Goal: Obtain resource: Download file/media

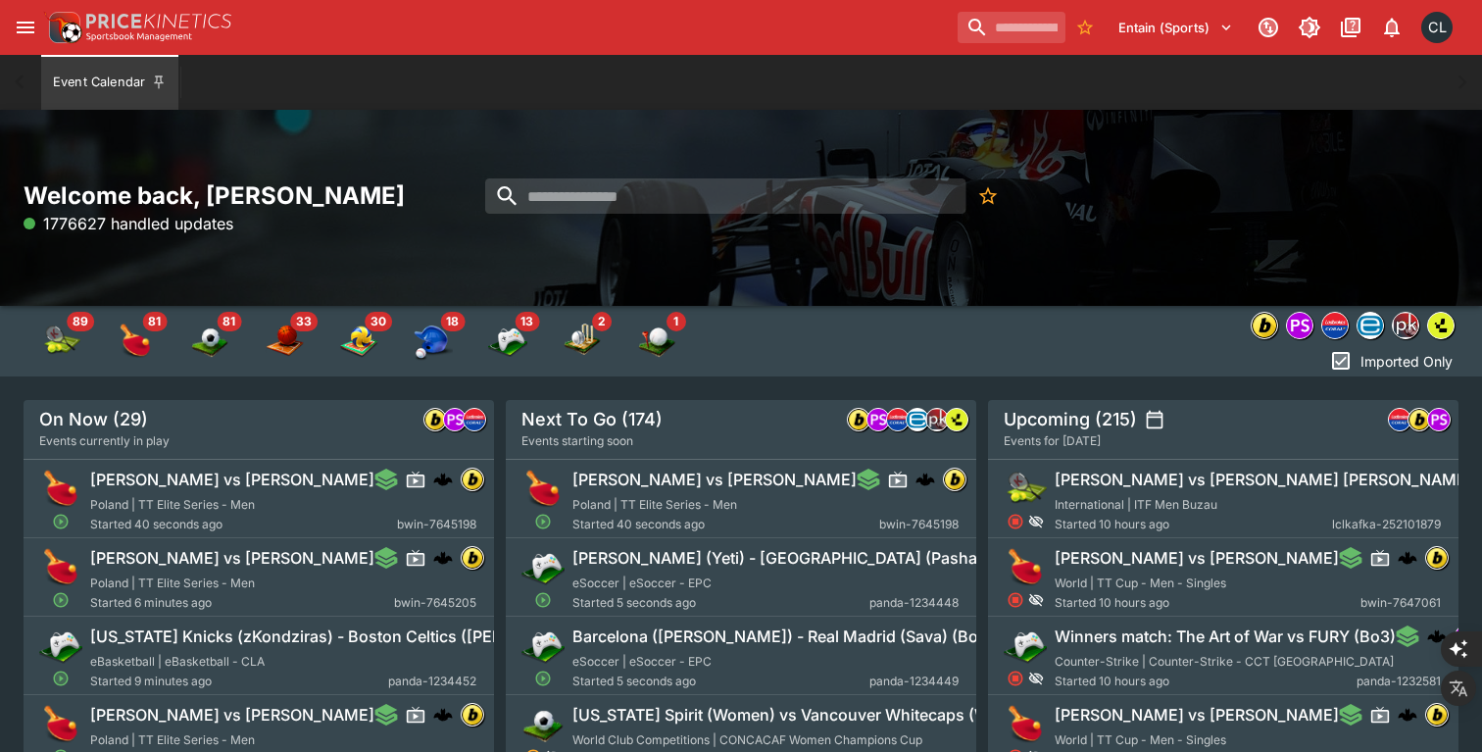
click at [1305, 614] on li "[PERSON_NAME] vs [PERSON_NAME] World | TT Cup - Men - Singles Started 10 hours …" at bounding box center [1223, 577] width 470 height 78
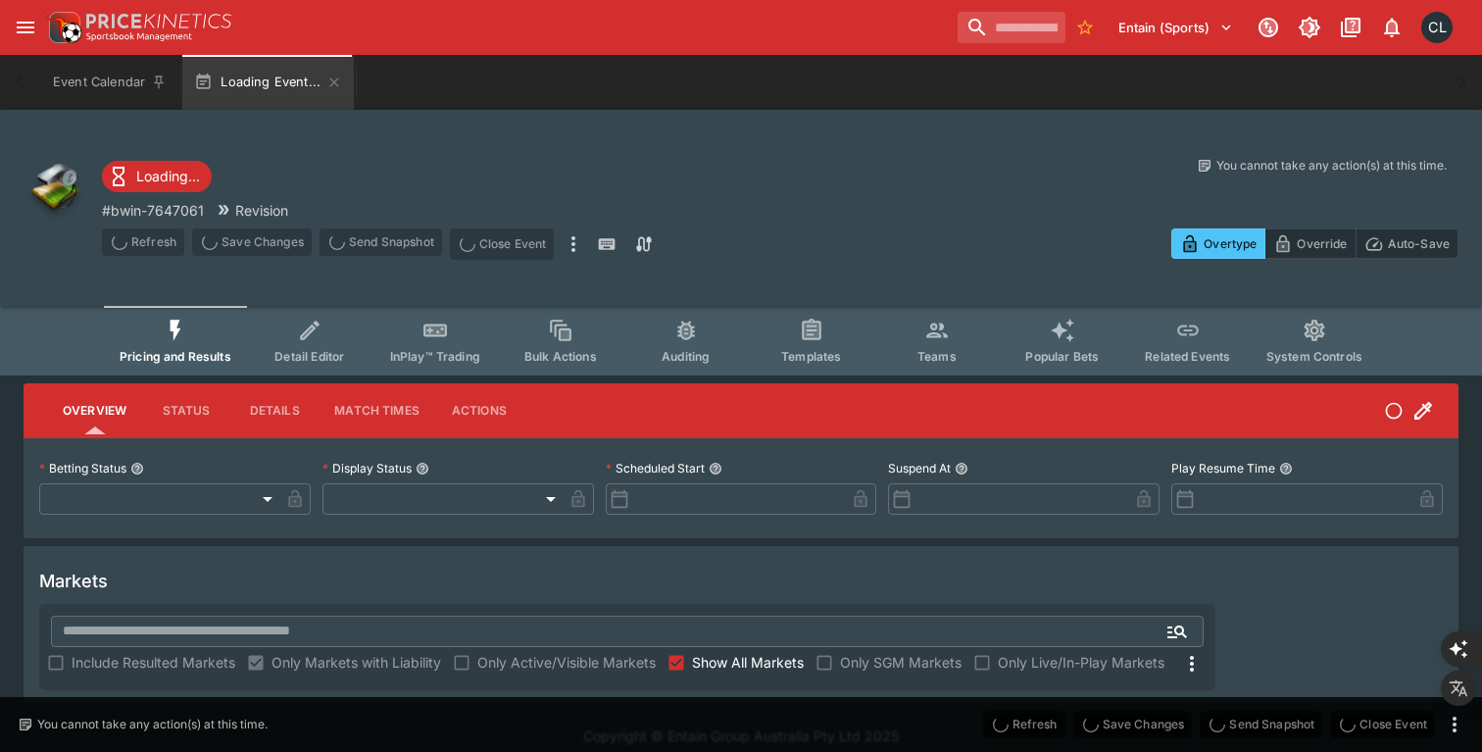
drag, startPoint x: 1305, startPoint y: 614, endPoint x: 1328, endPoint y: 720, distance: 108.2
click at [1328, 702] on div "Loading... # bwin-7647061 Revision Refresh Save Changes Send Snapshot Close Eve…" at bounding box center [741, 406] width 1482 height 592
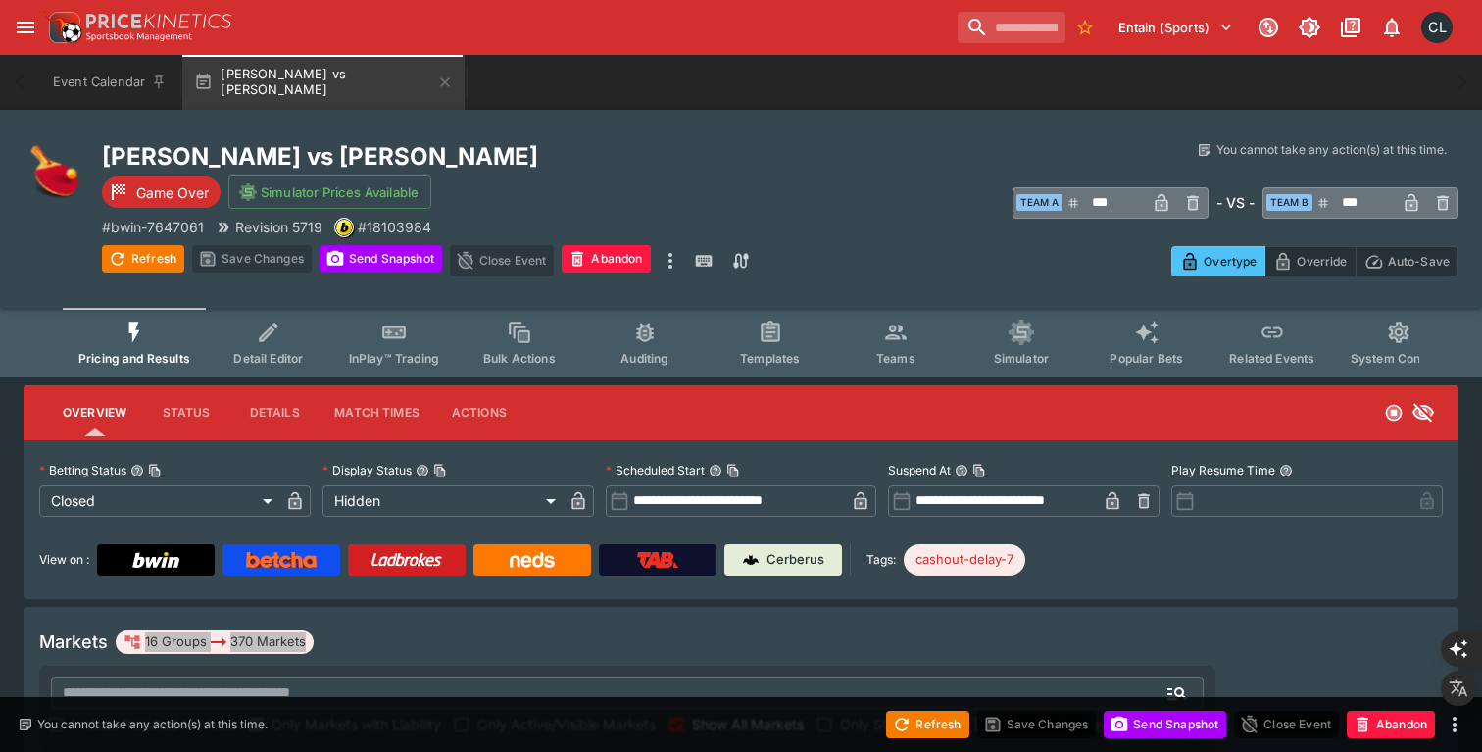
type input "**********"
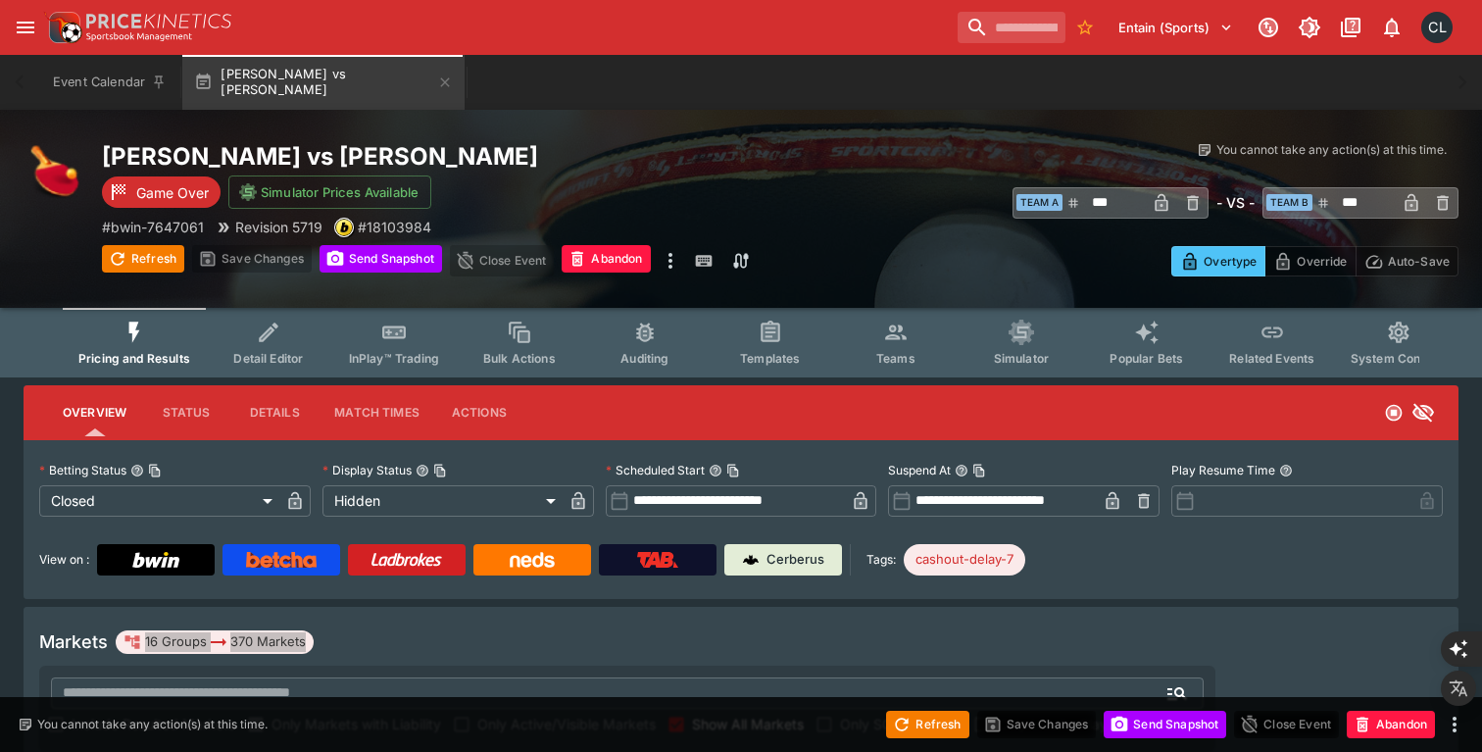
type input "******"
type input "**********"
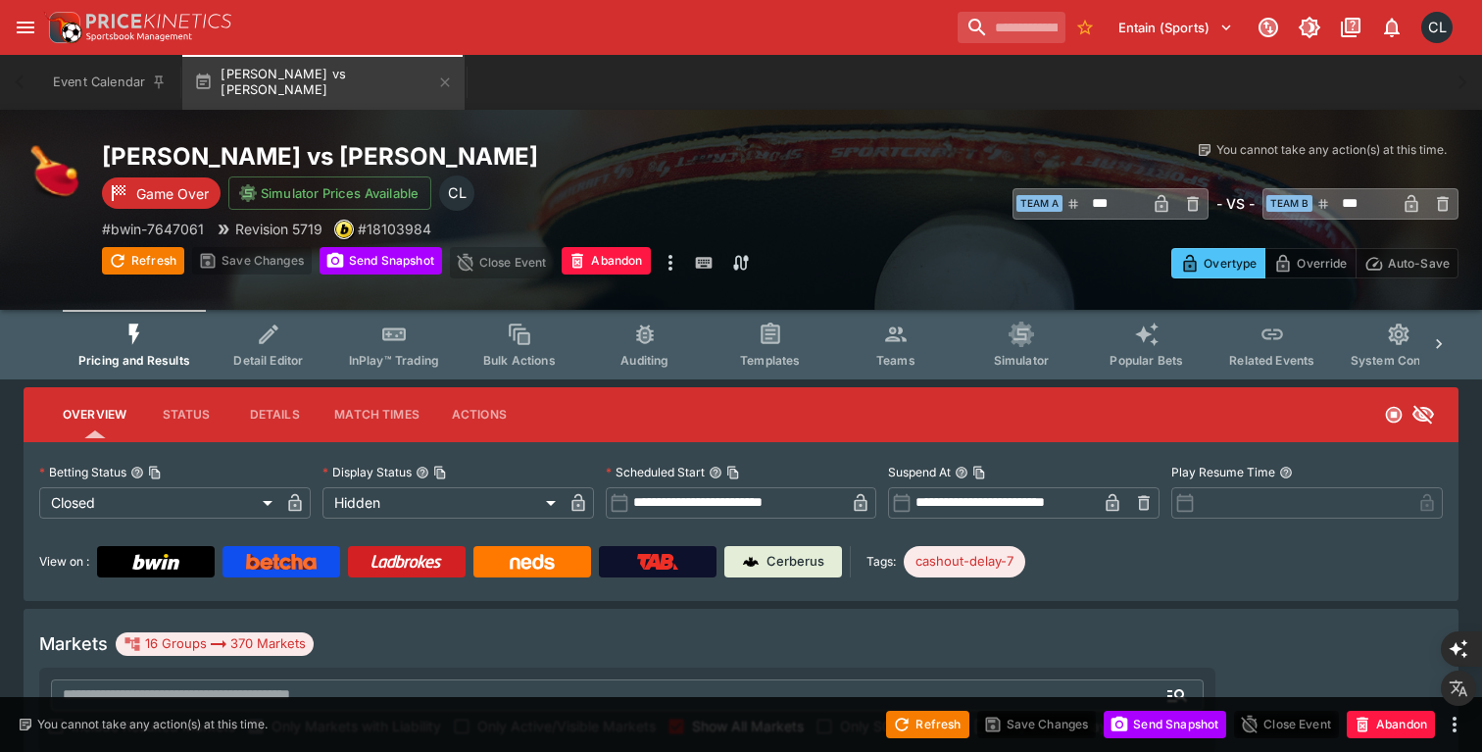
click at [846, 188] on div "Pavel Vyvial vs Tomas Cerveny Jr. Game Over Simulator Prices Available CL # bwi…" at bounding box center [497, 209] width 791 height 137
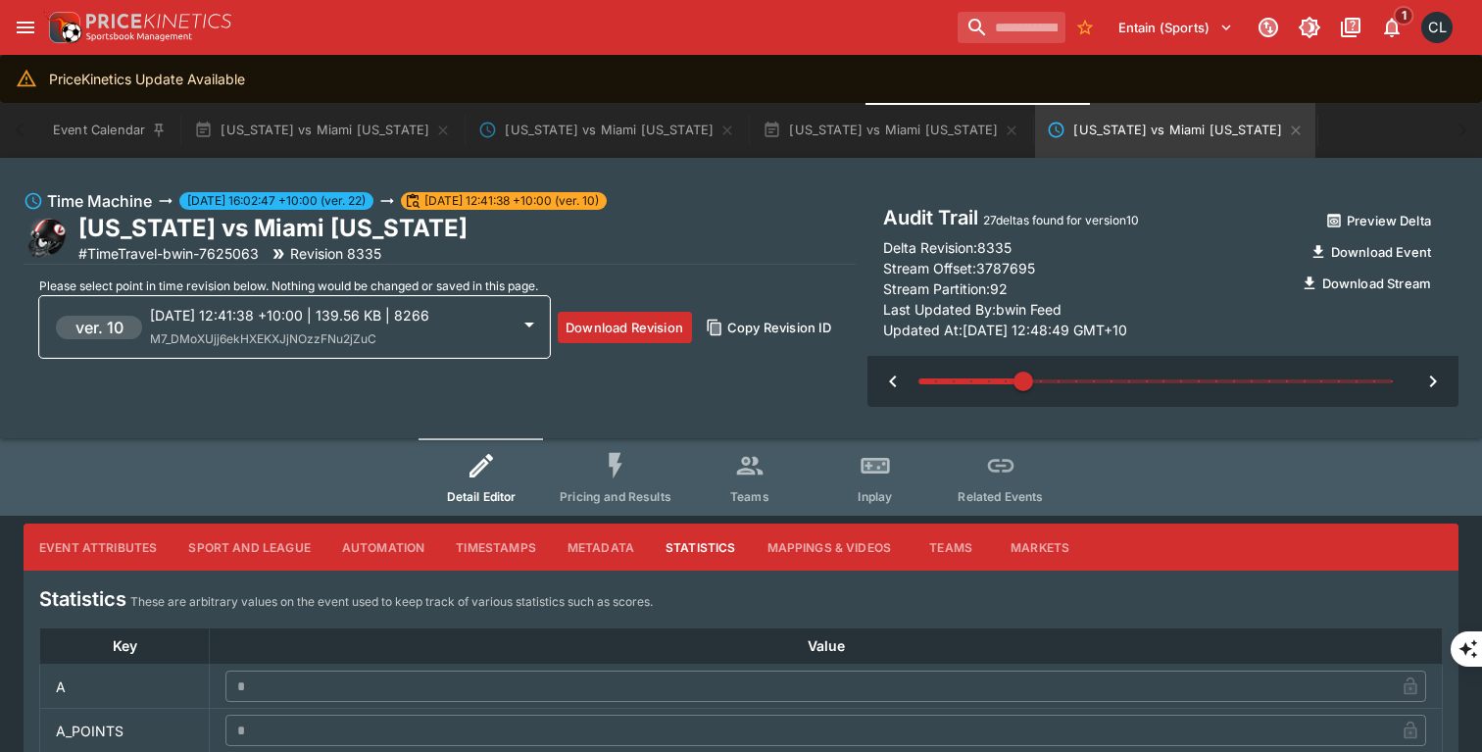
click at [789, 238] on div "[US_STATE] vs Miami [US_STATE] # TimeTravel-bwin-7625063 Revision 8335" at bounding box center [440, 238] width 832 height 51
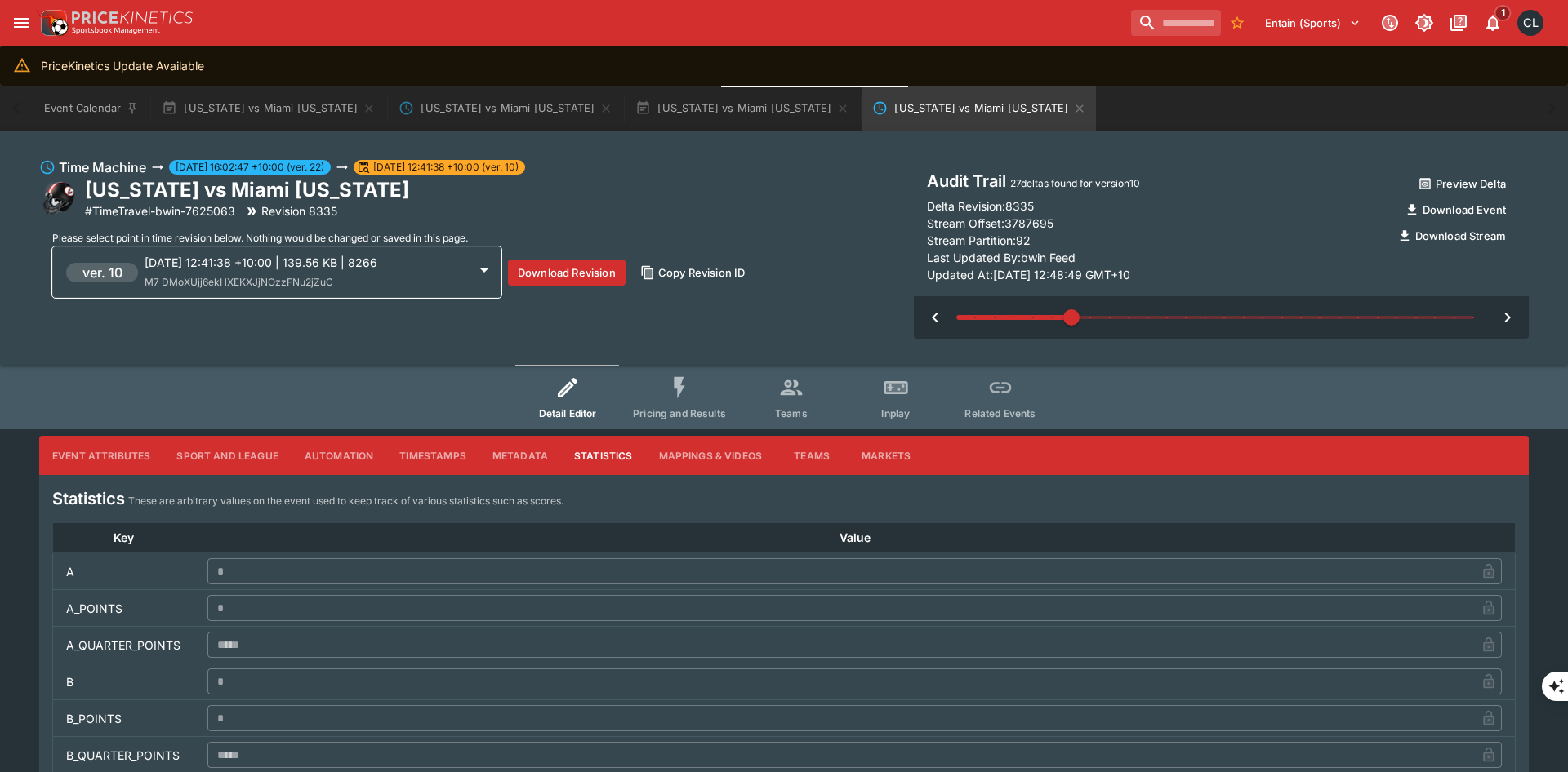
click at [765, 306] on div "Time Machine [DATE] 16:02:47 +10:00 (ver. 22) [DATE] 12:41:38 +10:00 (ver. 10) …" at bounding box center [472, 248] width 865 height 182
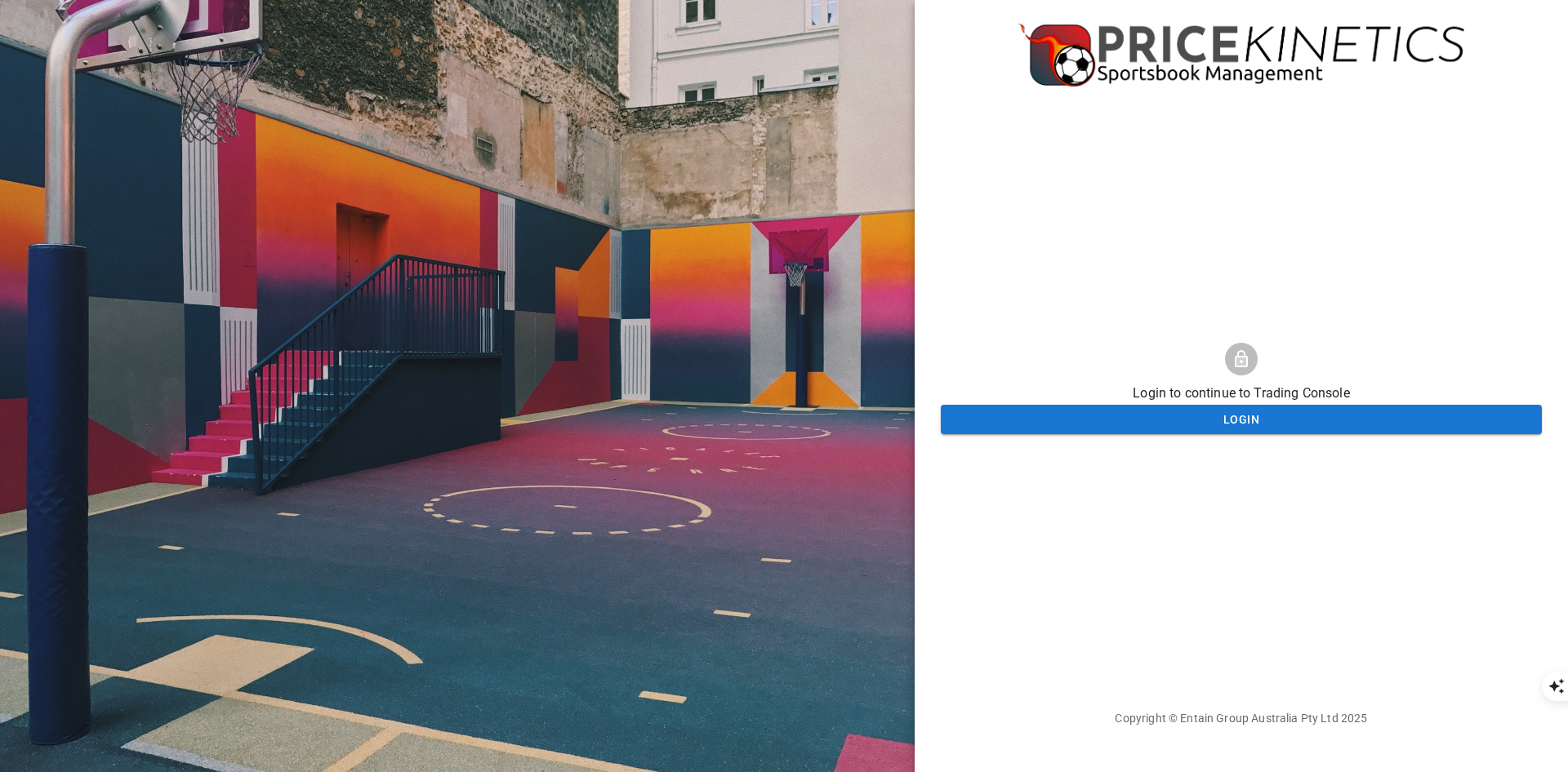
click at [637, 133] on div at bounding box center [457, 386] width 915 height 772
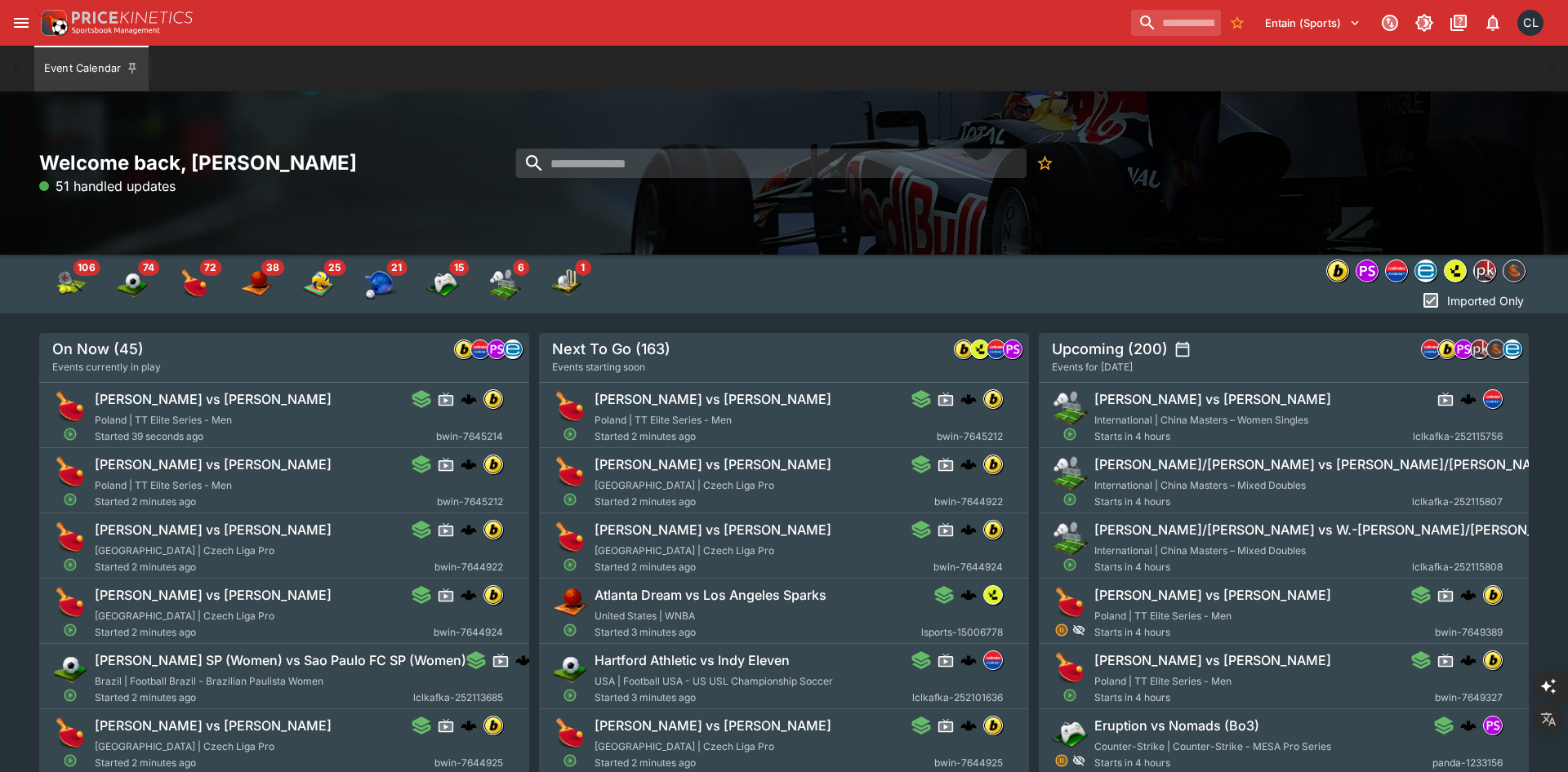
click at [692, 214] on div "Welcome back, Chad Liu 51 handled updates" at bounding box center [784, 173] width 1568 height 163
click at [1204, 225] on div "Welcome back, Chad Liu 241 handled updates" at bounding box center [784, 173] width 1568 height 163
click at [1449, 277] on img "lsports" at bounding box center [1455, 271] width 21 height 21
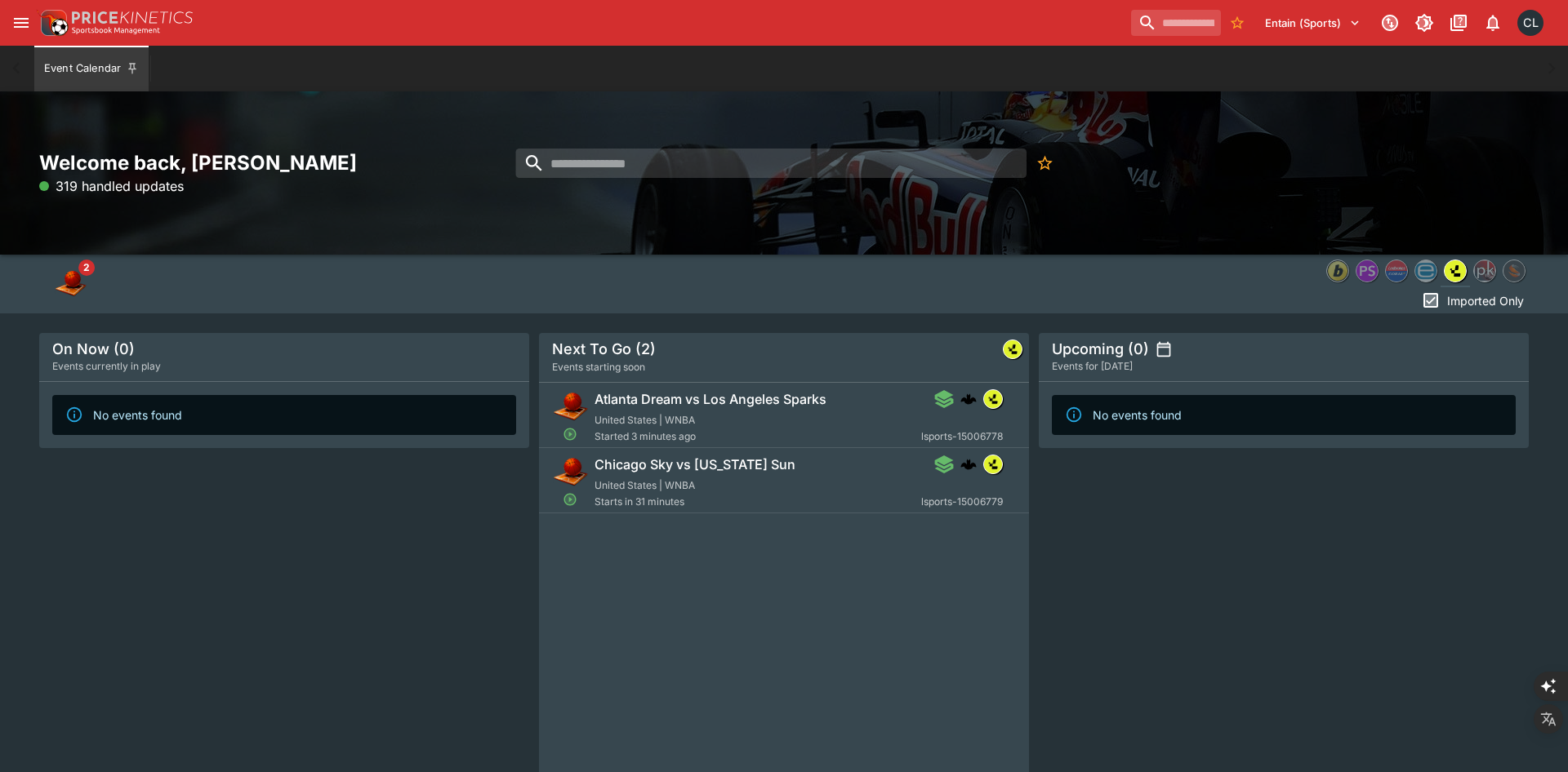
click at [737, 412] on div "Atlanta Dream vs Los Angeles Sparks United States | WNBA Started 3 minutes ago …" at bounding box center [798, 416] width 408 height 56
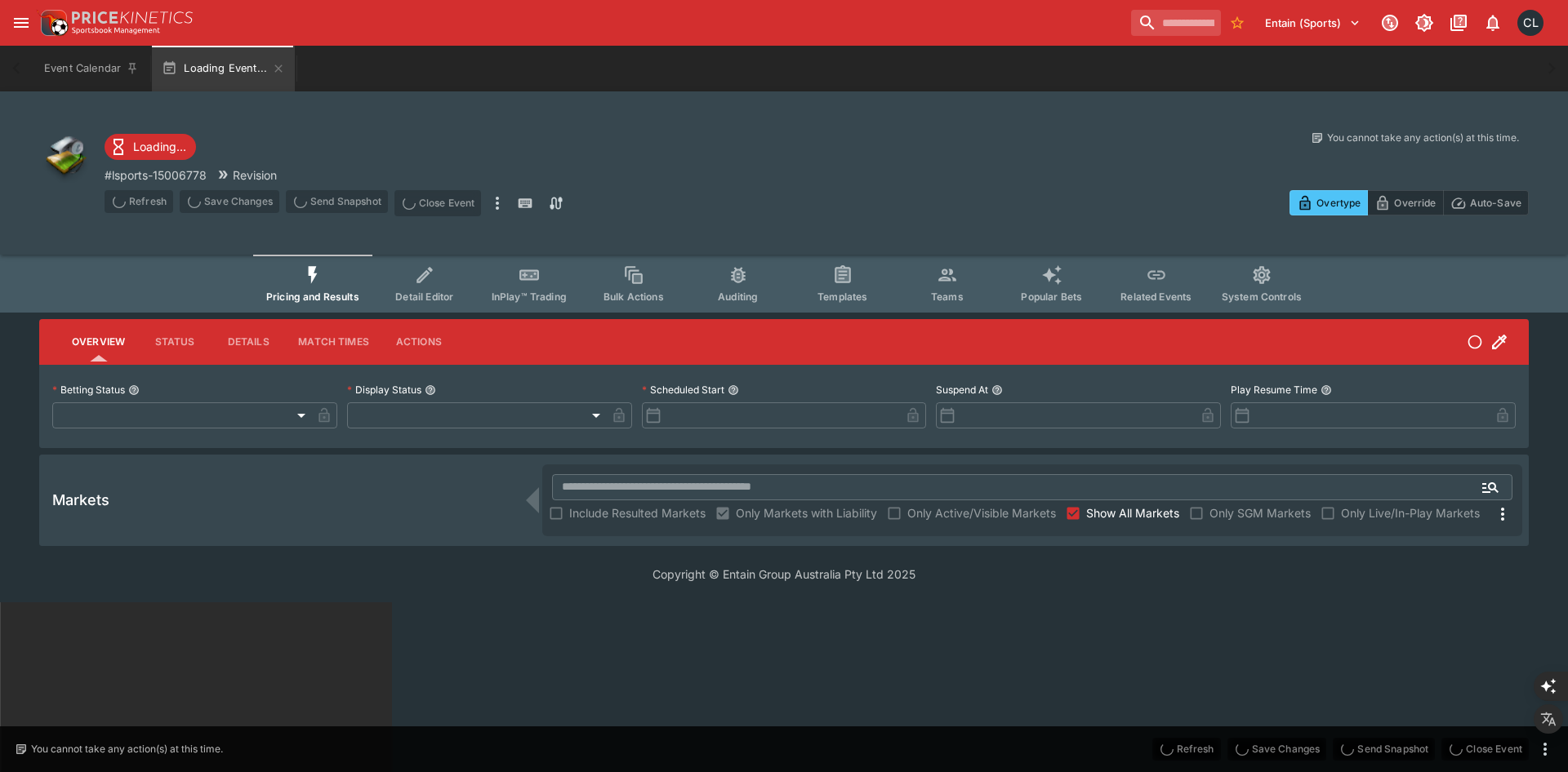
type input "**********"
type input "*******"
type input "**********"
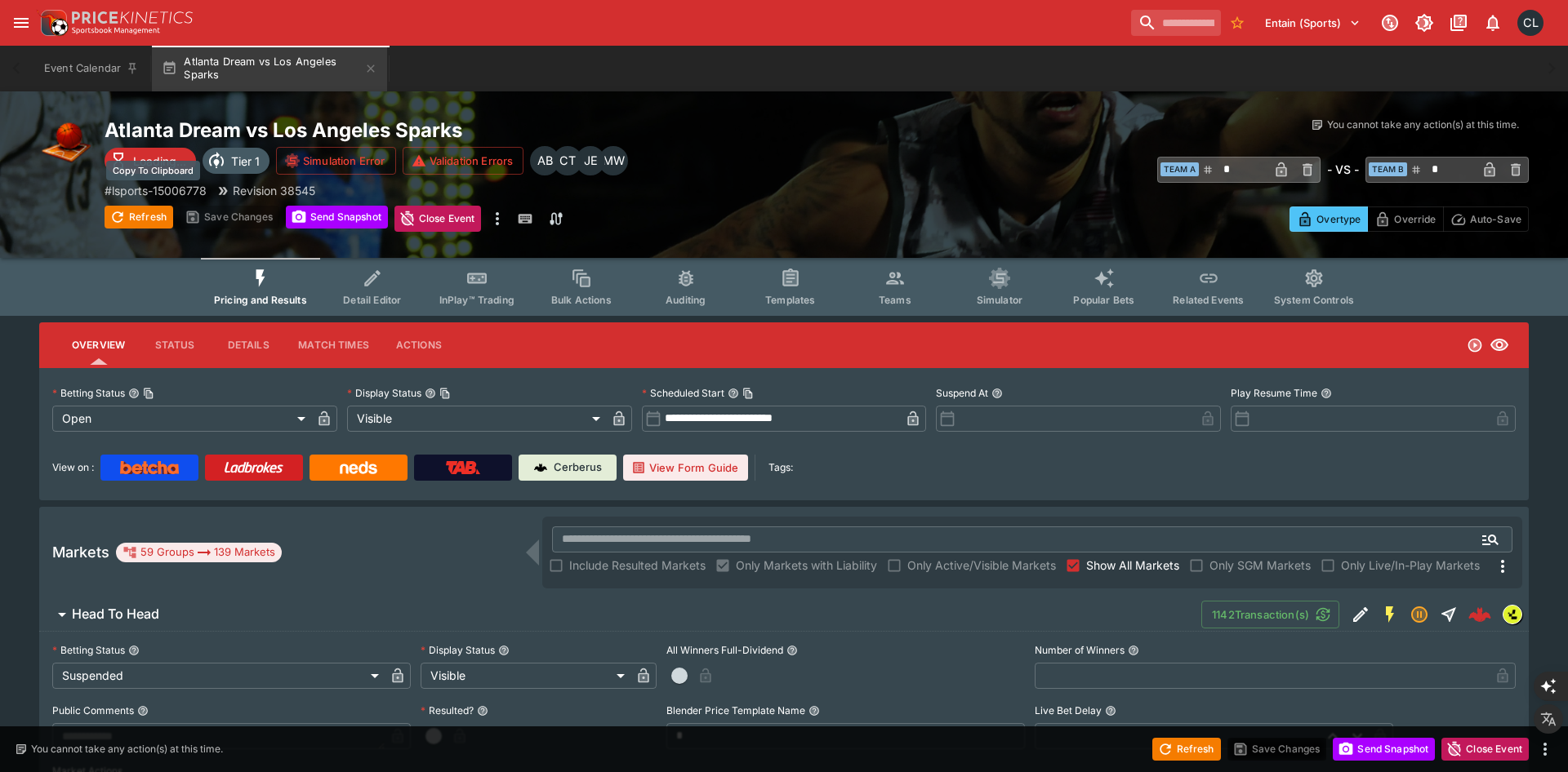
click at [177, 188] on p "# lsports-15006778" at bounding box center [155, 191] width 102 height 17
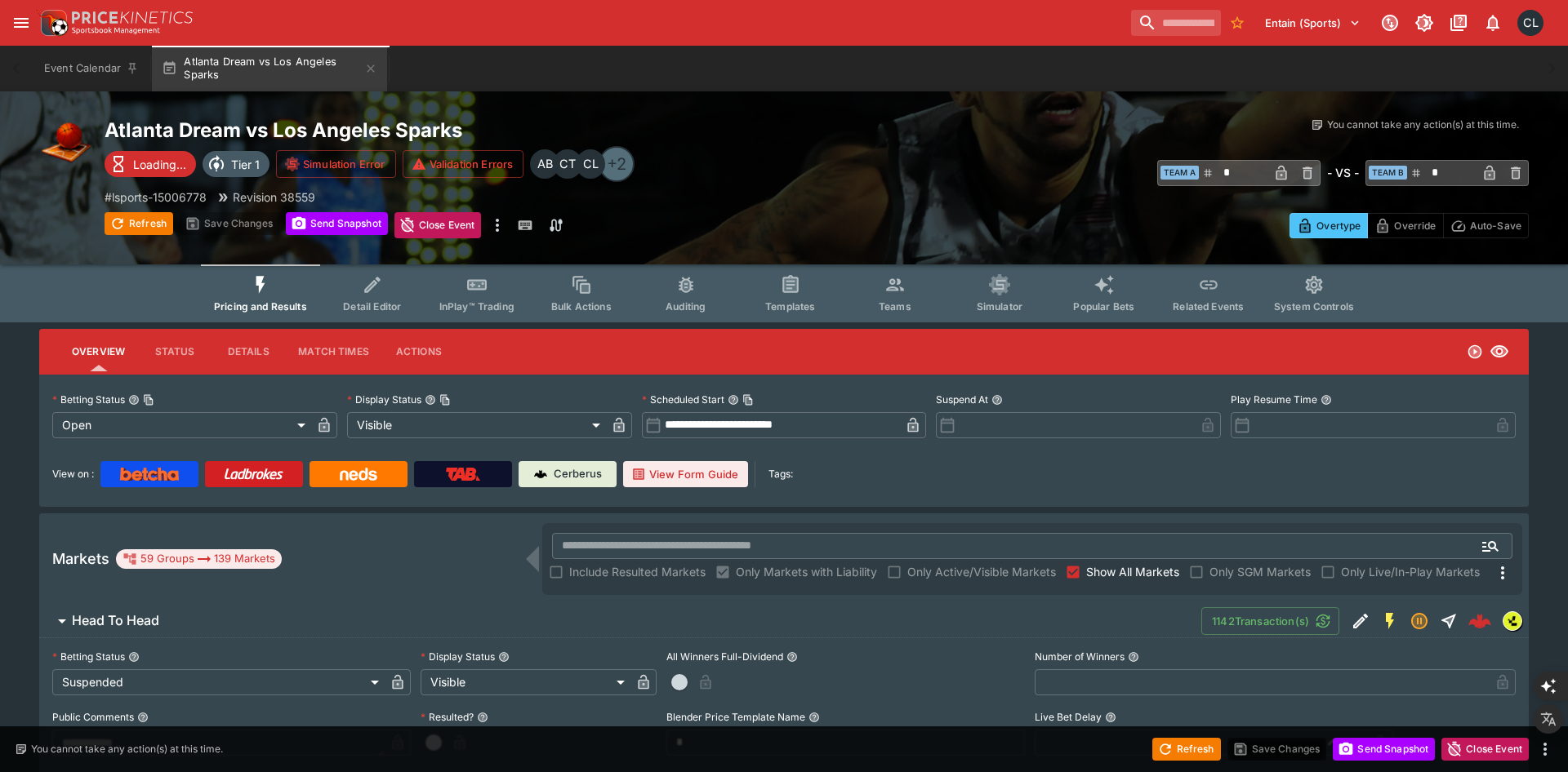
click at [1299, 301] on span "System Controls" at bounding box center [1314, 306] width 80 height 12
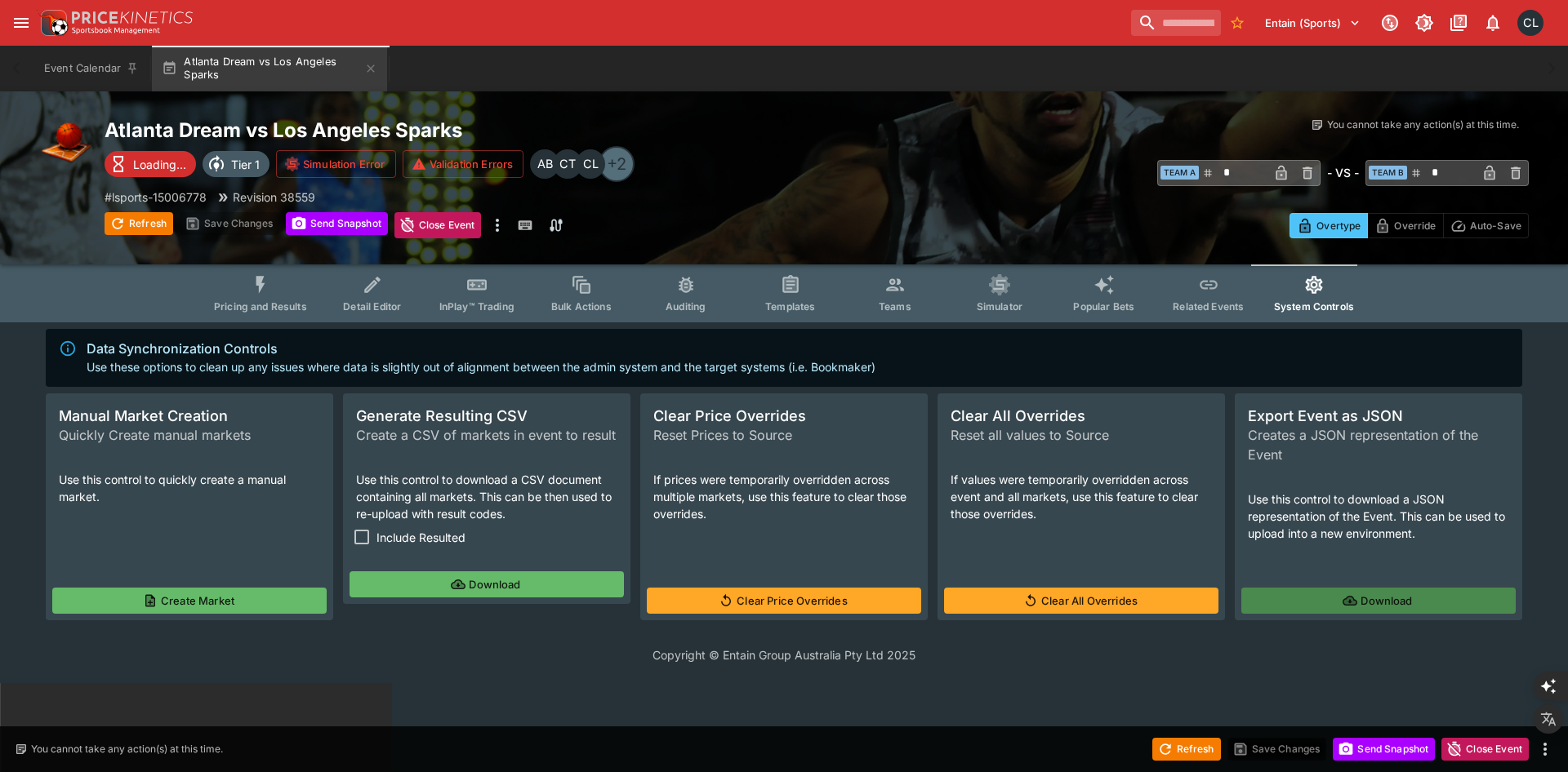
click at [1399, 604] on button "Download" at bounding box center [1378, 600] width 274 height 26
click at [630, 664] on div "Copyright © Entain Group Australia Pty Ltd 2025" at bounding box center [784, 655] width 1568 height 57
drag, startPoint x: 1060, startPoint y: 402, endPoint x: 1070, endPoint y: 392, distance: 14.1
click at [1070, 393] on div "Clear All Overrides Reset all values to Source" at bounding box center [1081, 425] width 287 height 64
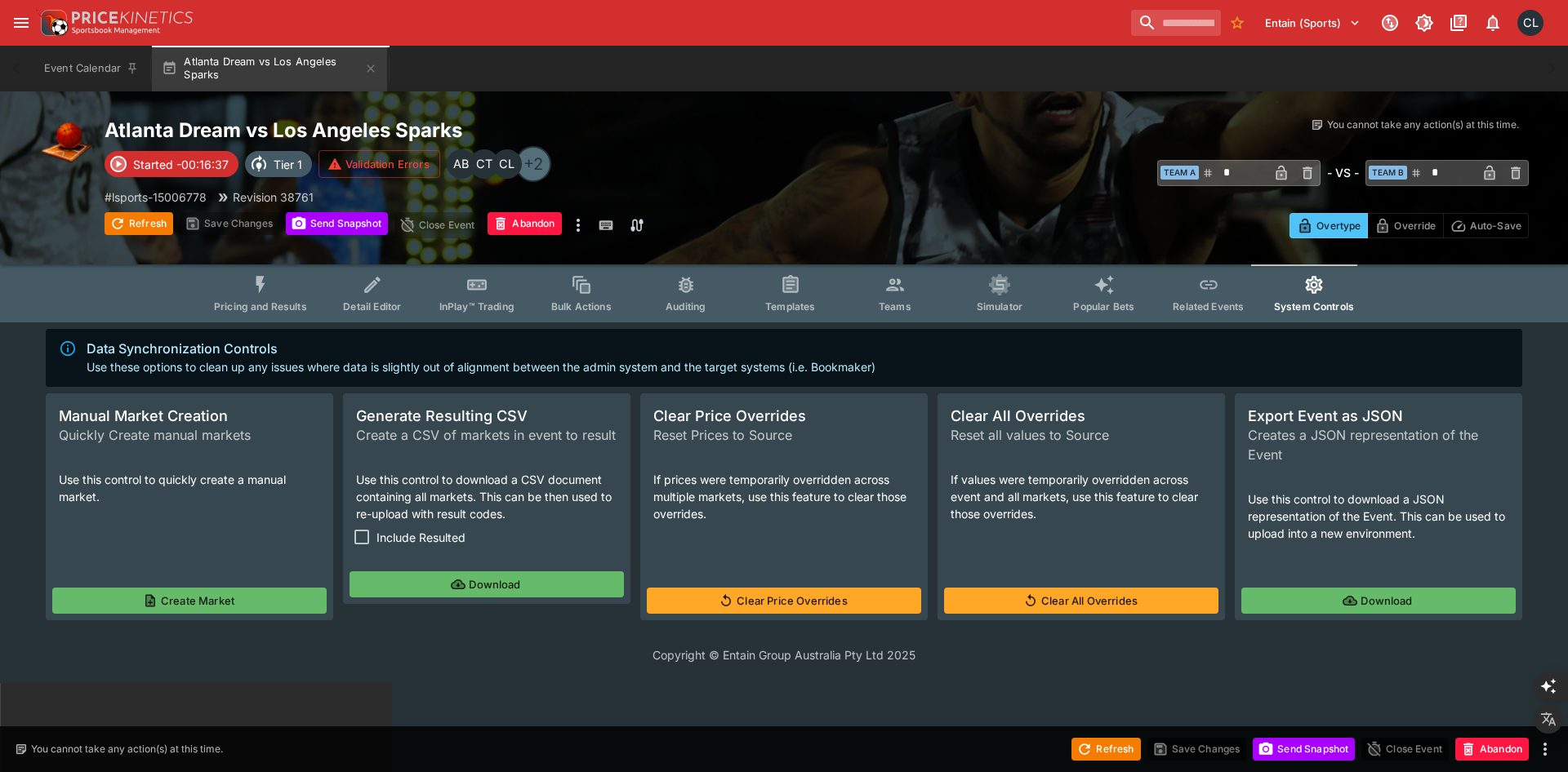
type input "**"
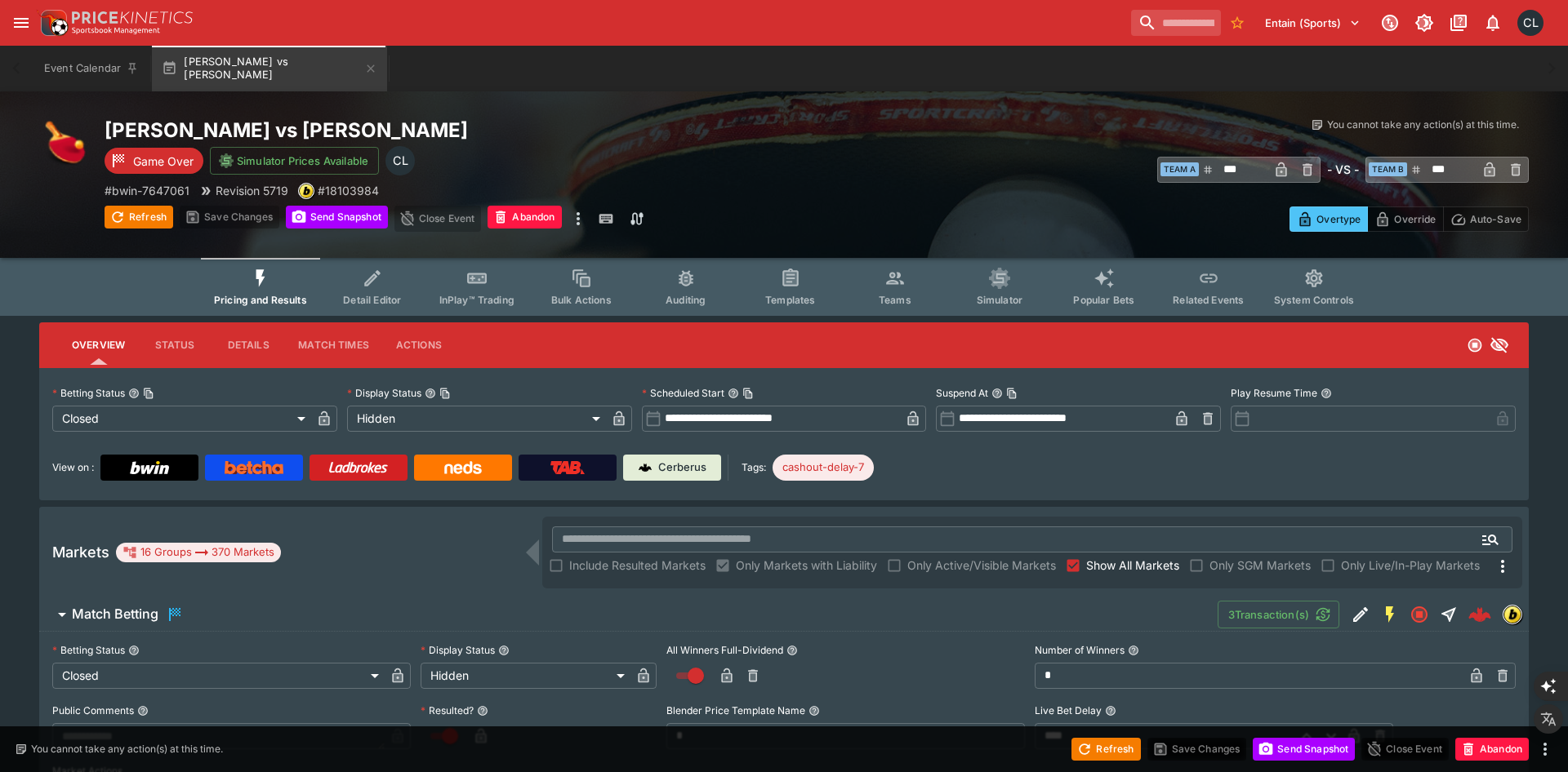
click at [1124, 476] on div "View on : Cerberus Tags: cashout-delay-7" at bounding box center [784, 467] width 1463 height 26
click at [994, 470] on div "View on : Cerberus Tags: cashout-delay-7" at bounding box center [784, 467] width 1463 height 26
click at [997, 475] on div "View on : Cerberus Tags: cashout-delay-7" at bounding box center [784, 467] width 1463 height 26
click at [906, 212] on div "Overtype Override Auto-Save" at bounding box center [1172, 213] width 712 height 37
click at [886, 283] on icon "Event type filters" at bounding box center [894, 278] width 17 height 12
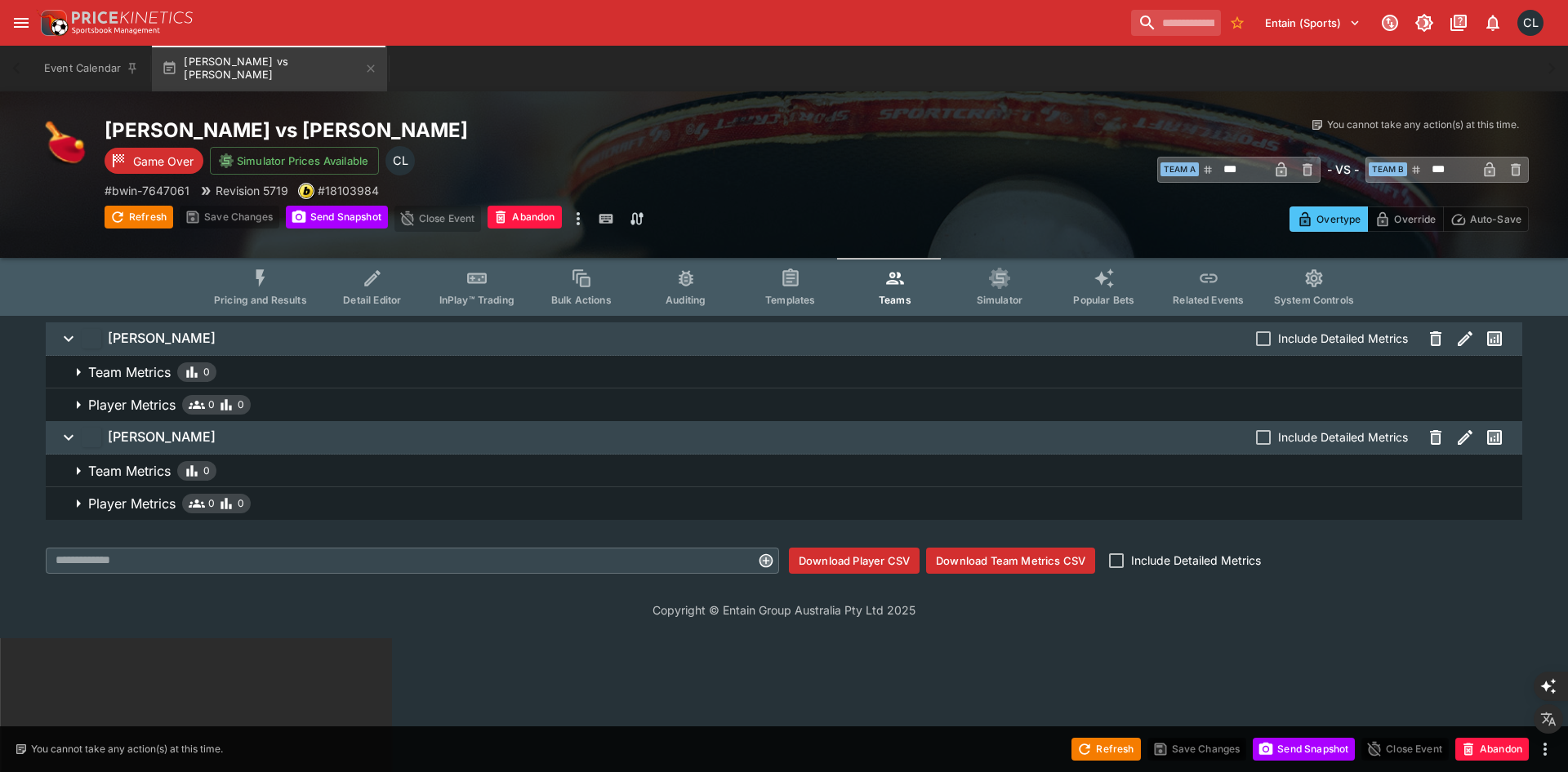
click at [990, 234] on div "Pavel Vyvial vs Tomas Cerveny Jr. Game Over Simulator Prices Available CL # bwi…" at bounding box center [784, 175] width 1568 height 167
click at [259, 294] on span "Pricing and Results" at bounding box center [261, 300] width 93 height 12
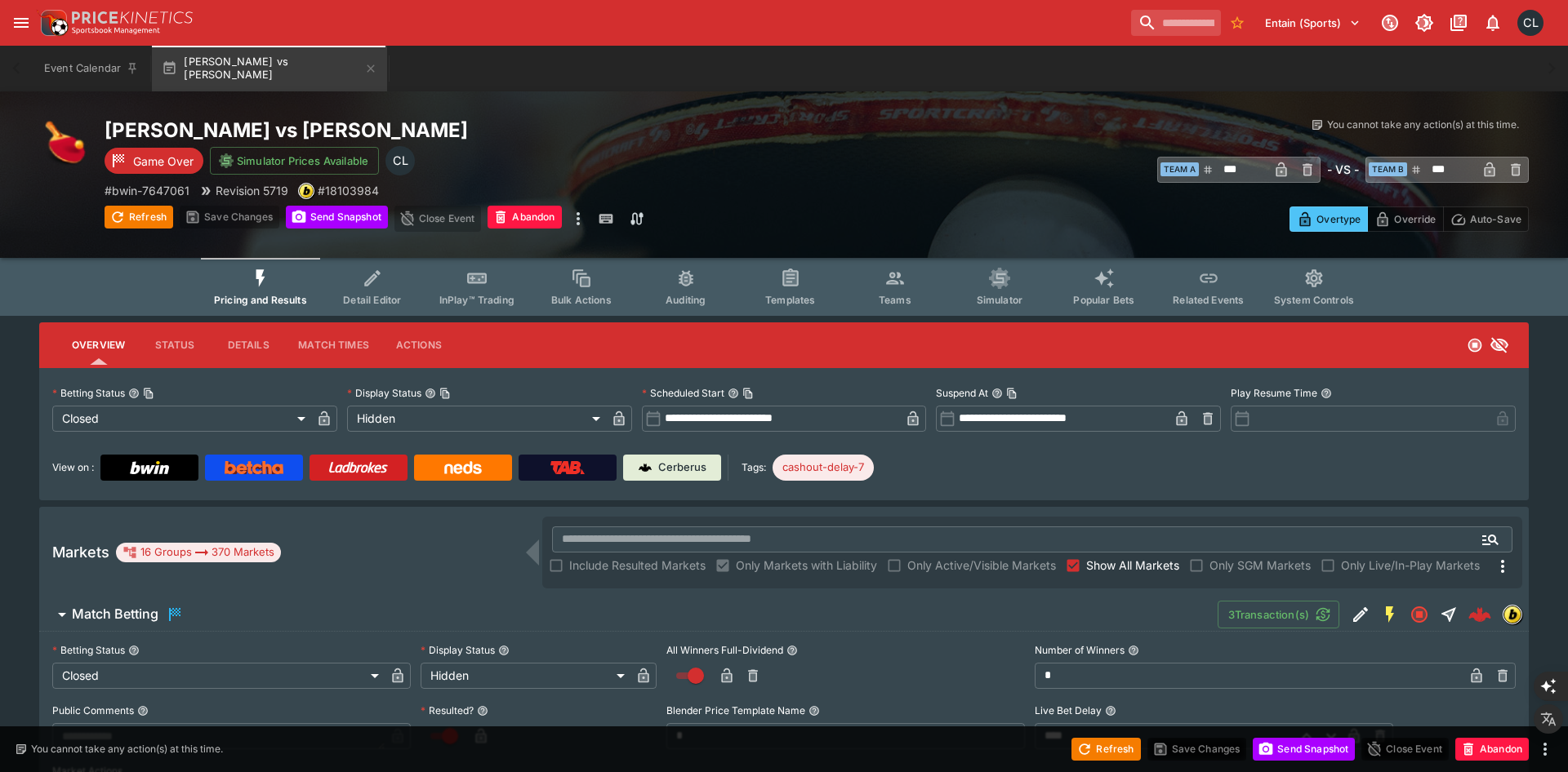
click at [844, 173] on div "​ Team A *** ​ - VS - ​ Team B *** ​" at bounding box center [1172, 168] width 712 height 37
click at [927, 205] on div "Overtype Override Auto-Save" at bounding box center [1172, 213] width 712 height 37
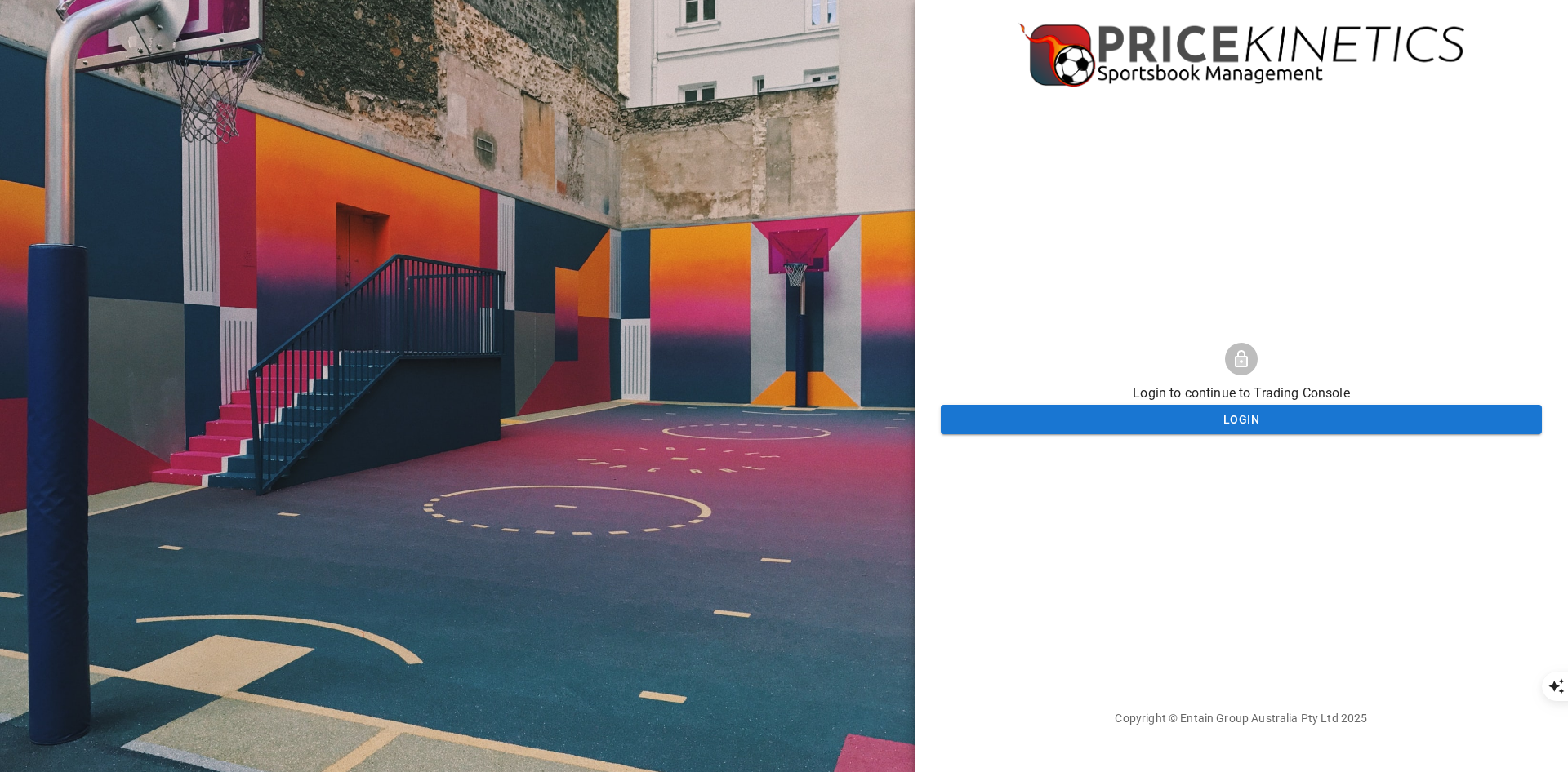
click at [500, 89] on div at bounding box center [457, 386] width 915 height 772
click at [777, 132] on div at bounding box center [457, 386] width 915 height 772
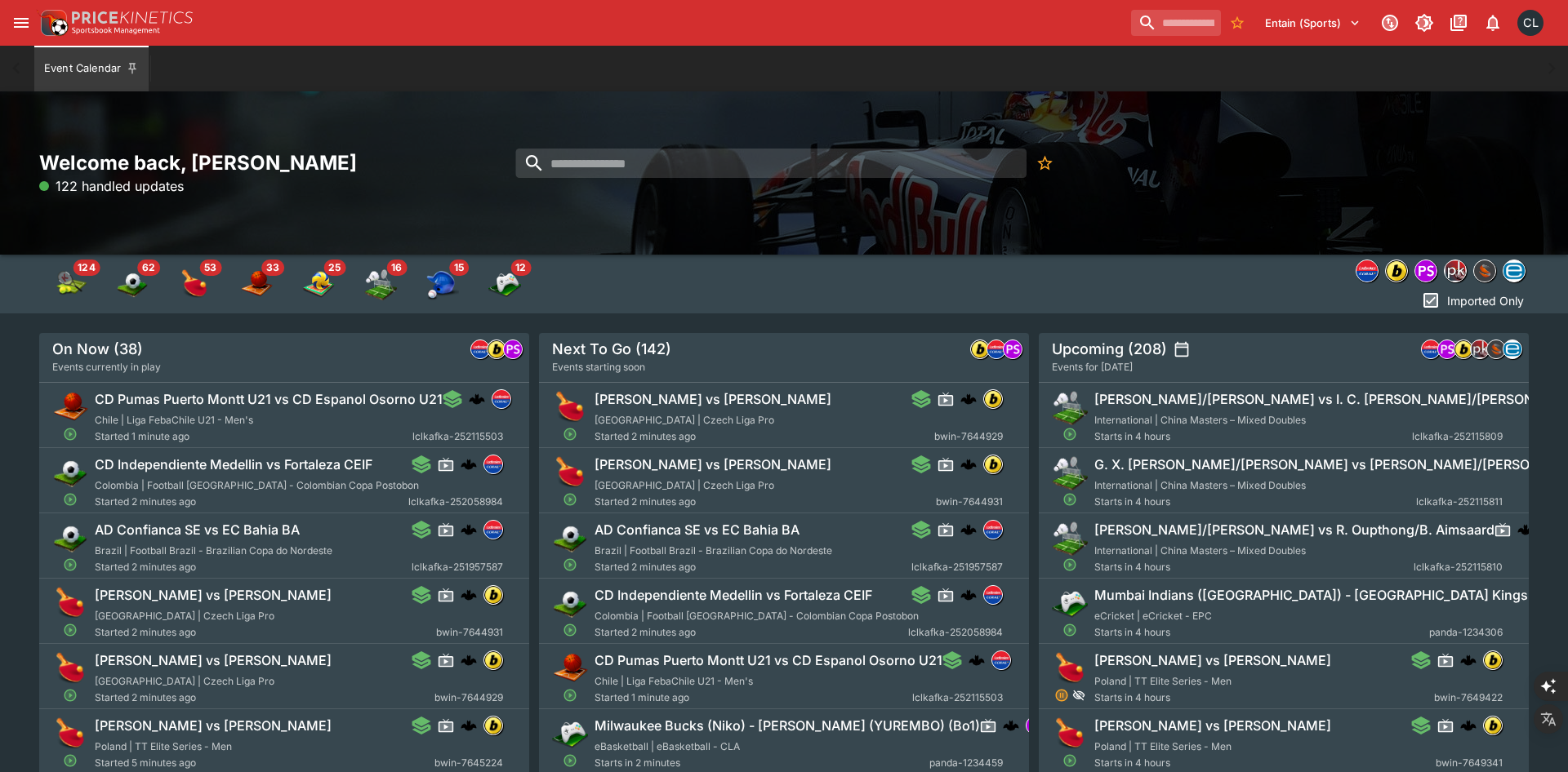
click at [1176, 219] on div "Welcome back, Chad Liu 122 handled updates" at bounding box center [784, 173] width 1568 height 163
click at [630, 157] on input "search" at bounding box center [770, 162] width 511 height 29
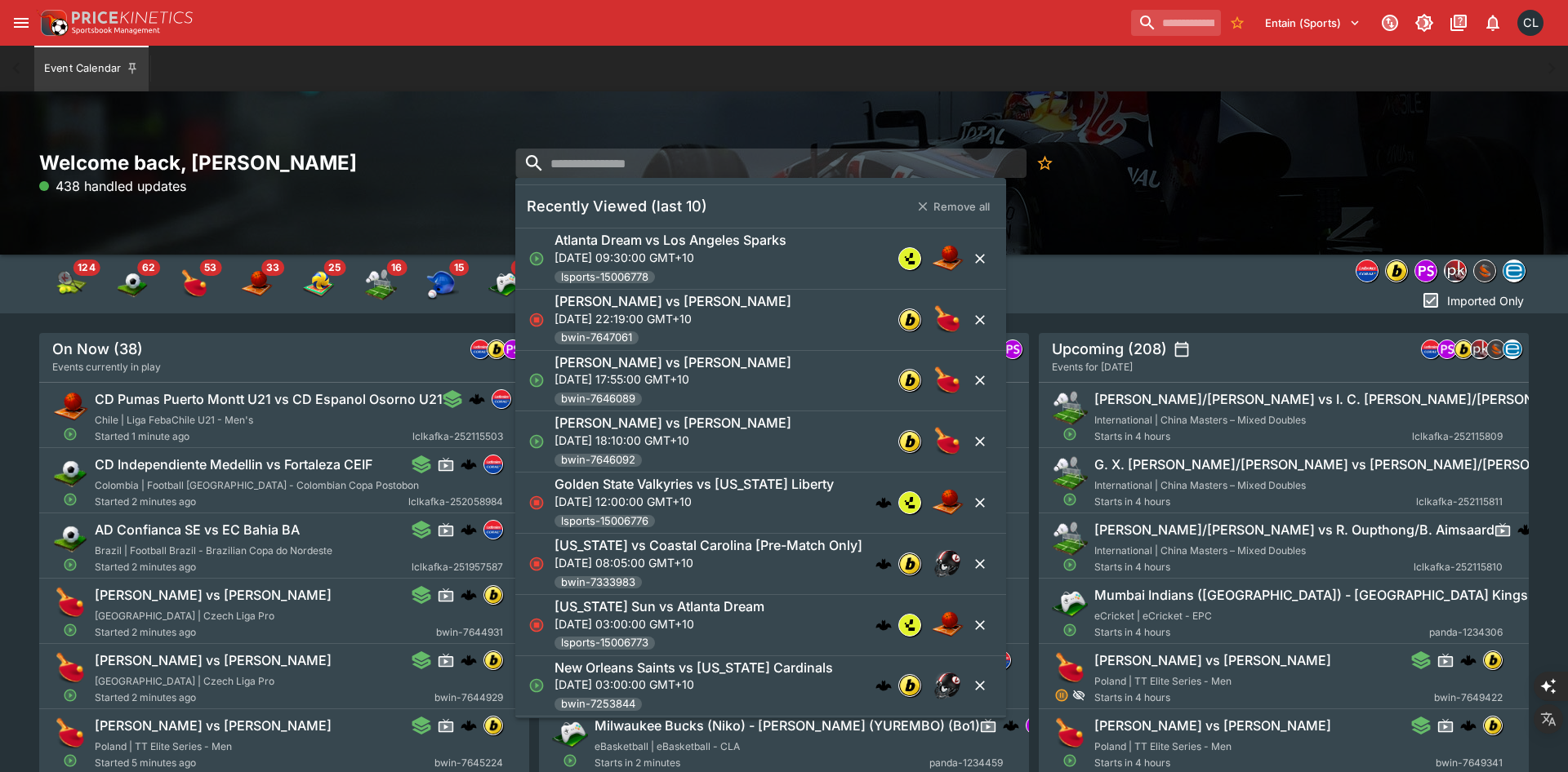
click at [761, 688] on p "Mon, 8 Sept 2025, 03:00:00 GMT+10" at bounding box center [693, 684] width 278 height 17
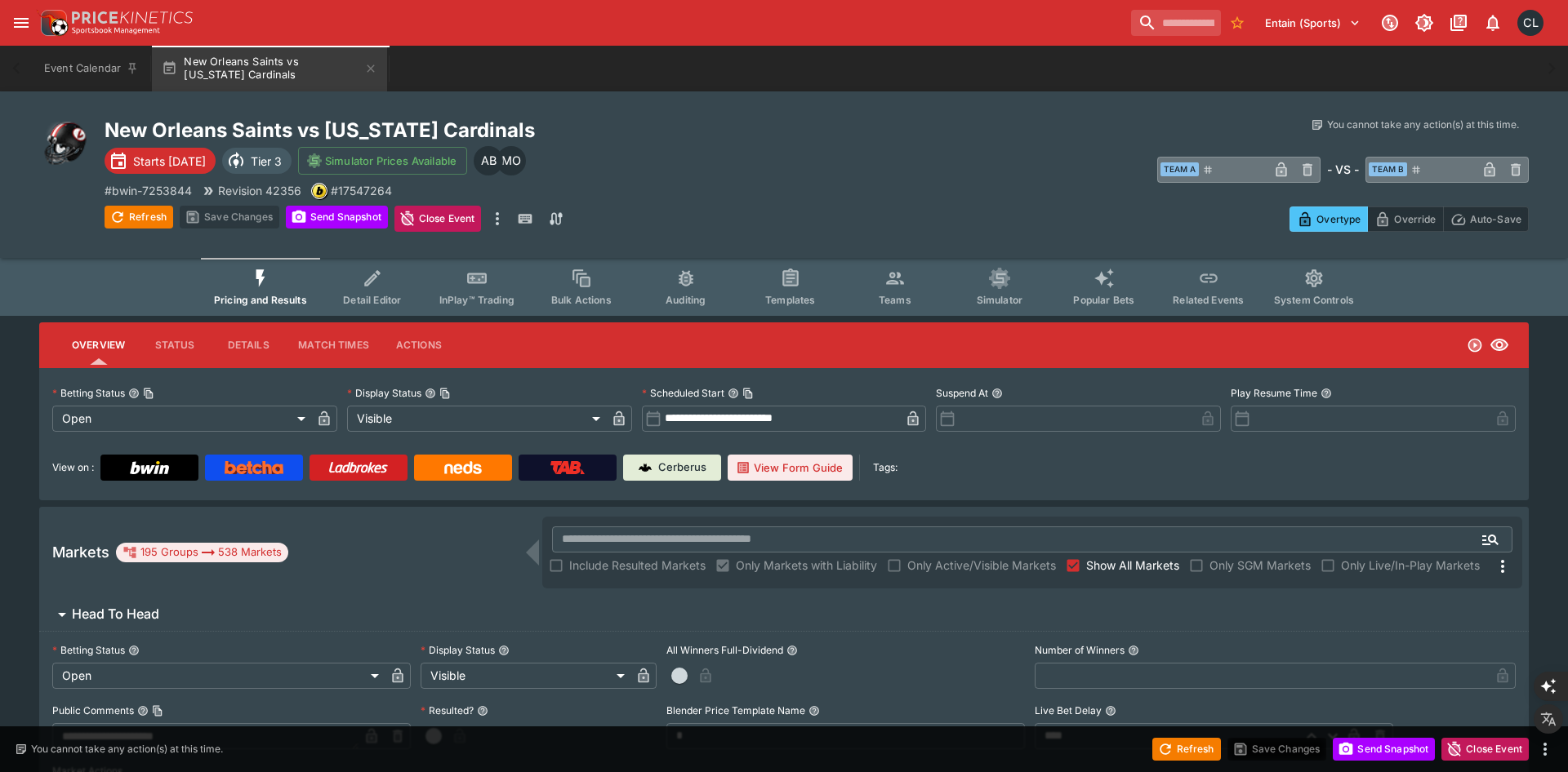
type input "**********"
type input "*******"
type input "**********"
click at [502, 219] on icon "more" at bounding box center [497, 219] width 20 height 20
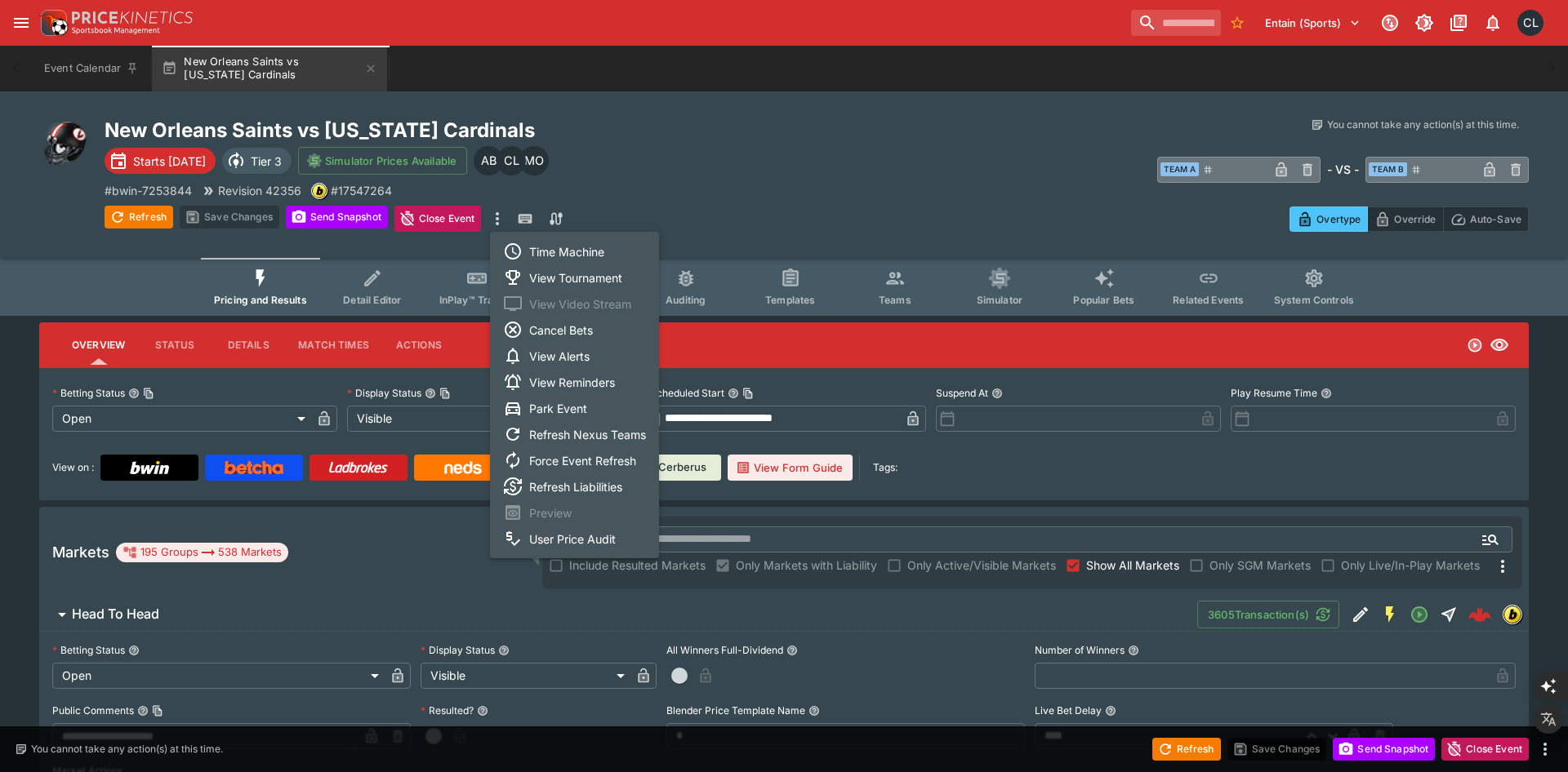
click at [559, 250] on li "Time Machine" at bounding box center [574, 251] width 169 height 26
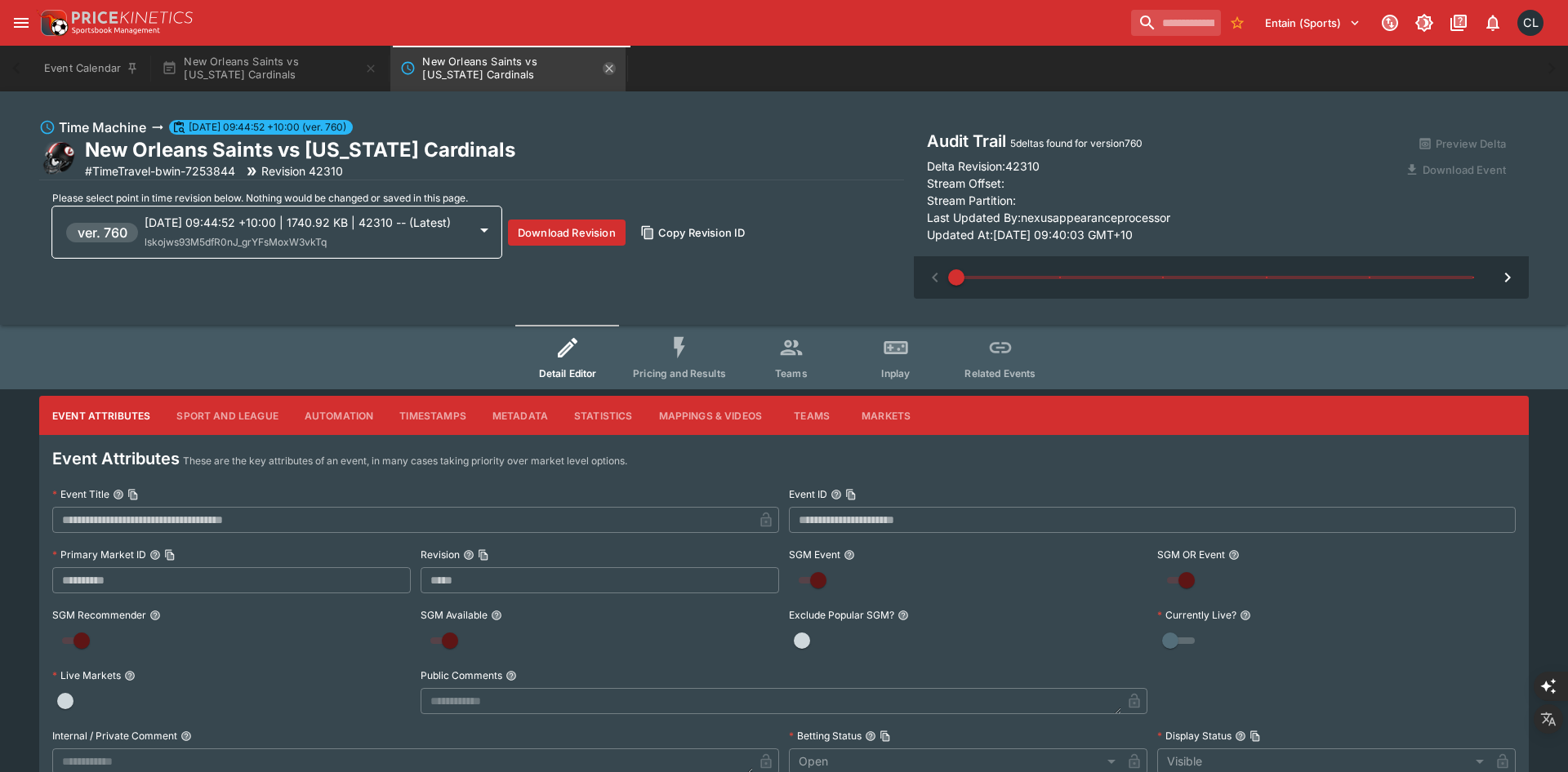
click at [612, 66] on icon "New Orleans Saints vs Arizona Cardinals" at bounding box center [609, 68] width 13 height 13
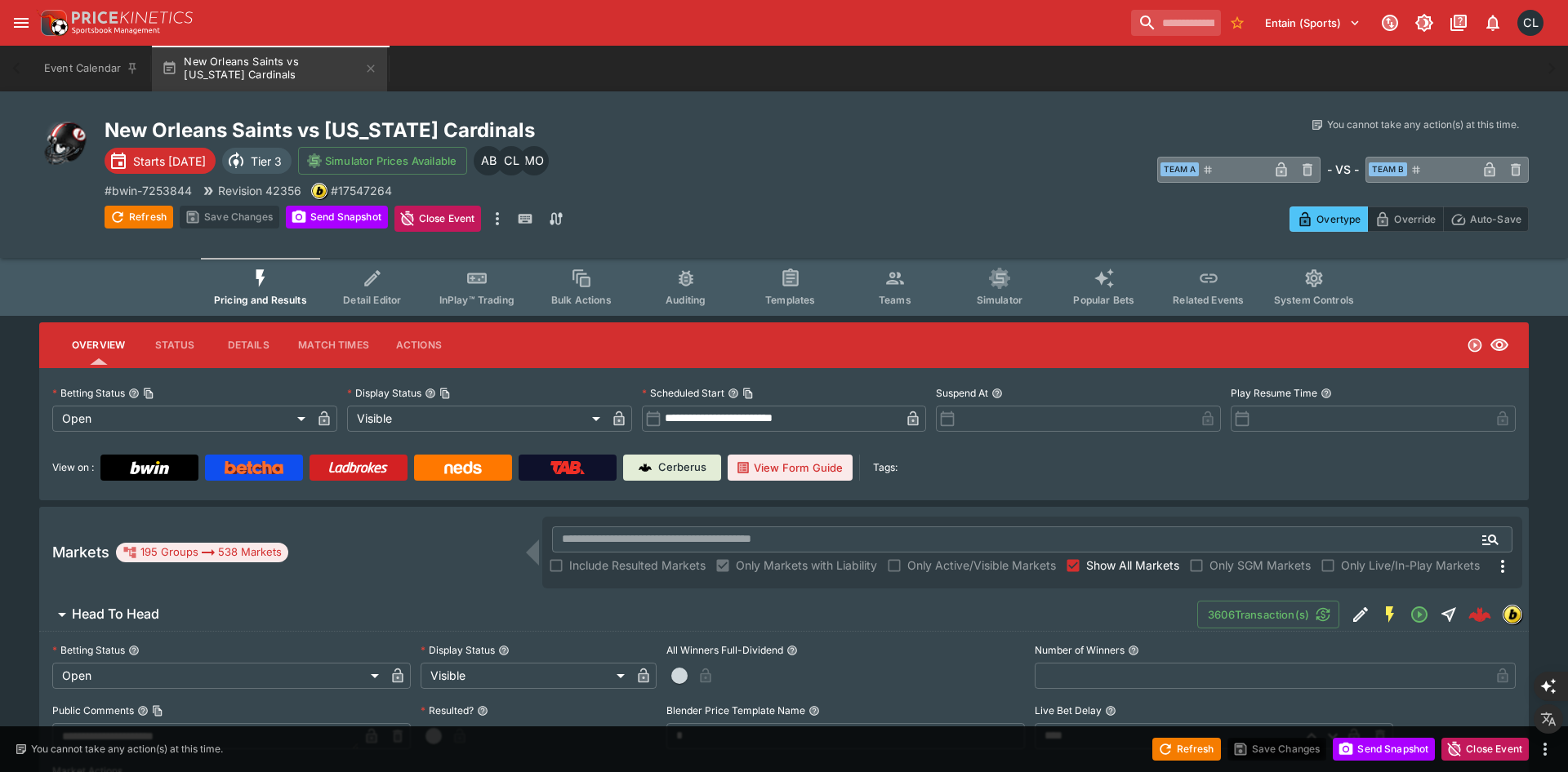
click at [370, 296] on span "Detail Editor" at bounding box center [372, 300] width 58 height 12
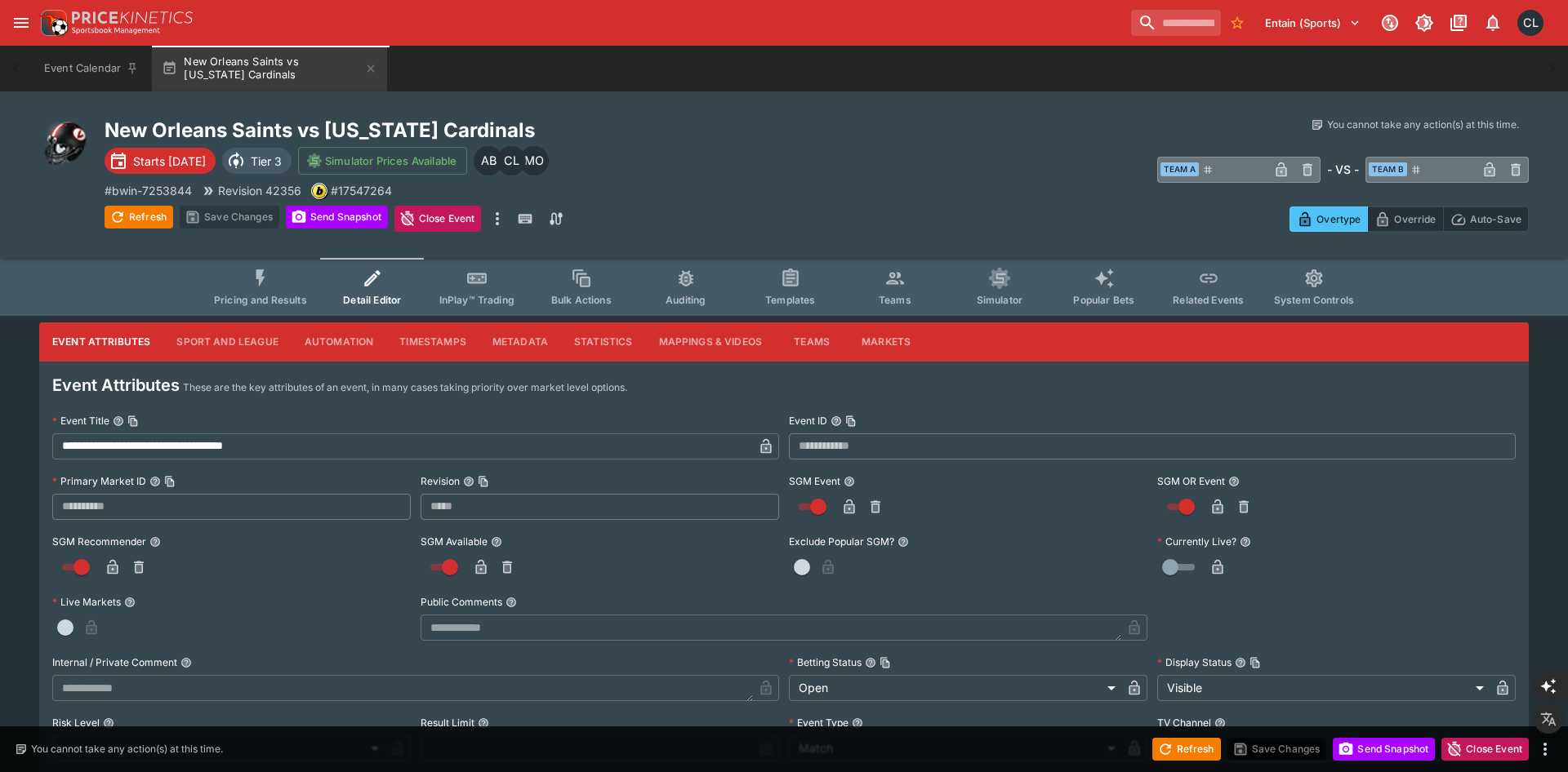
click at [517, 341] on button "Metadata" at bounding box center [520, 341] width 82 height 39
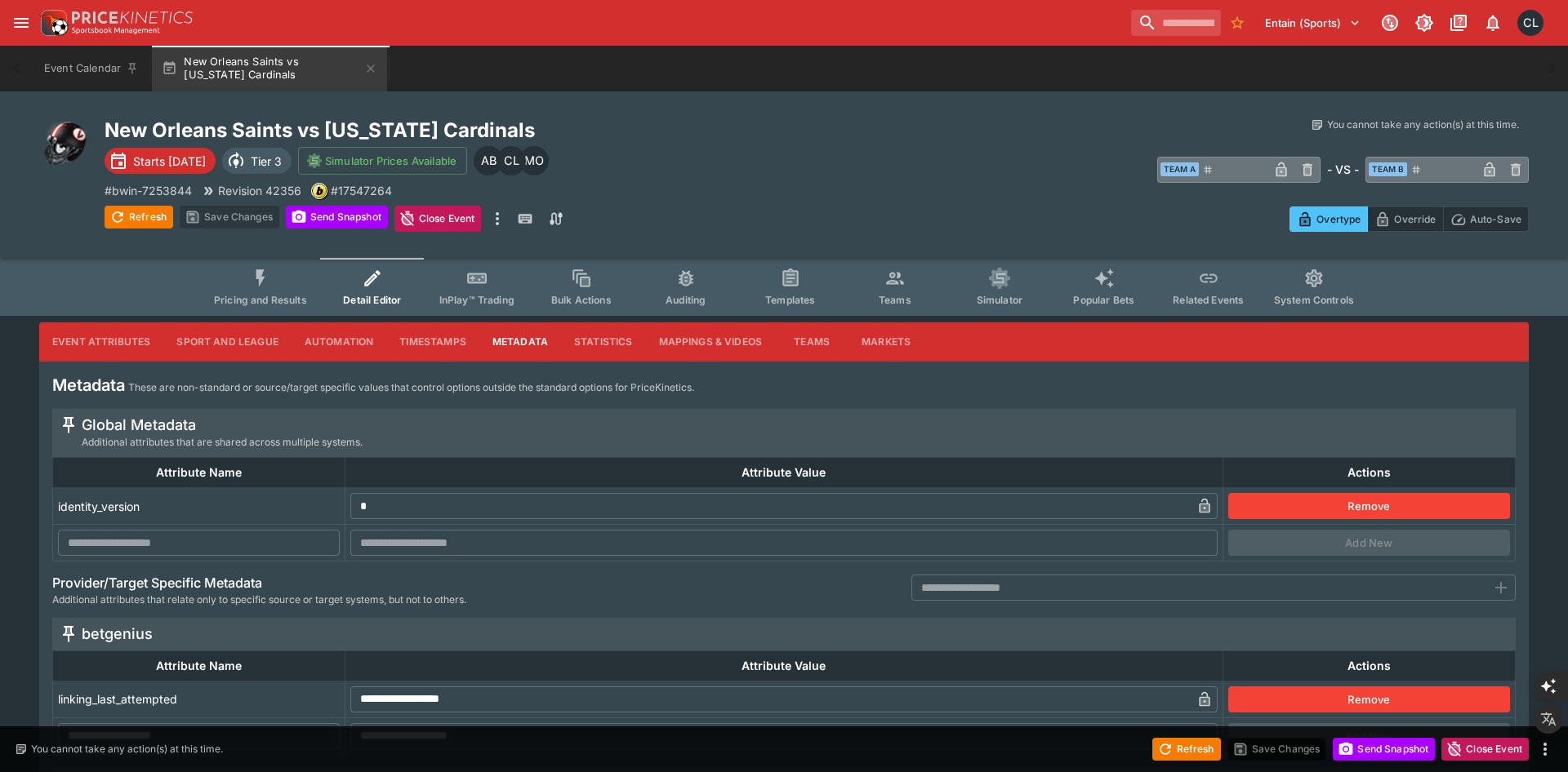
click at [607, 346] on button "Statistics" at bounding box center [603, 341] width 85 height 39
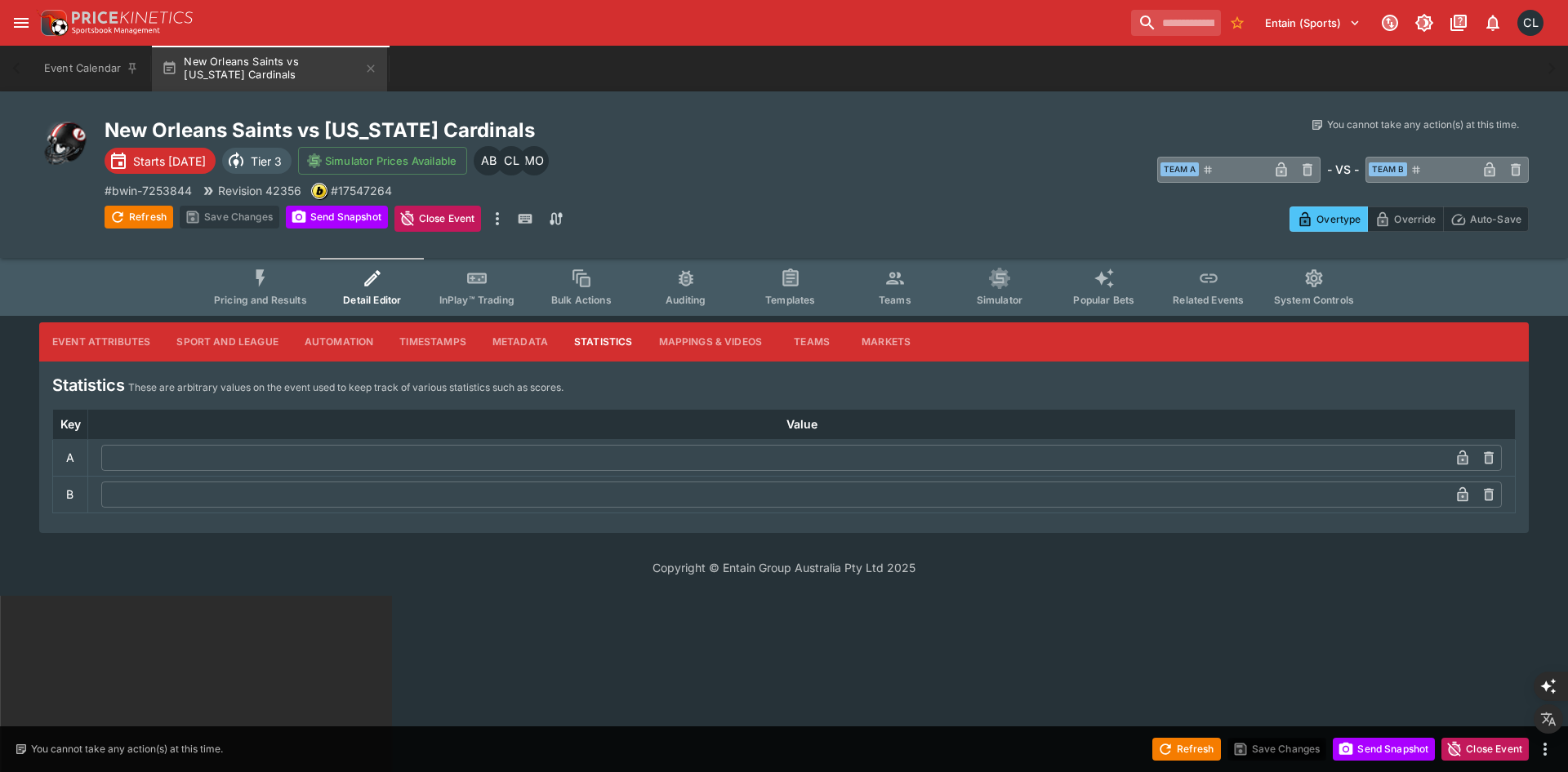
click at [693, 341] on button "Mappings & Videos" at bounding box center [711, 341] width 130 height 39
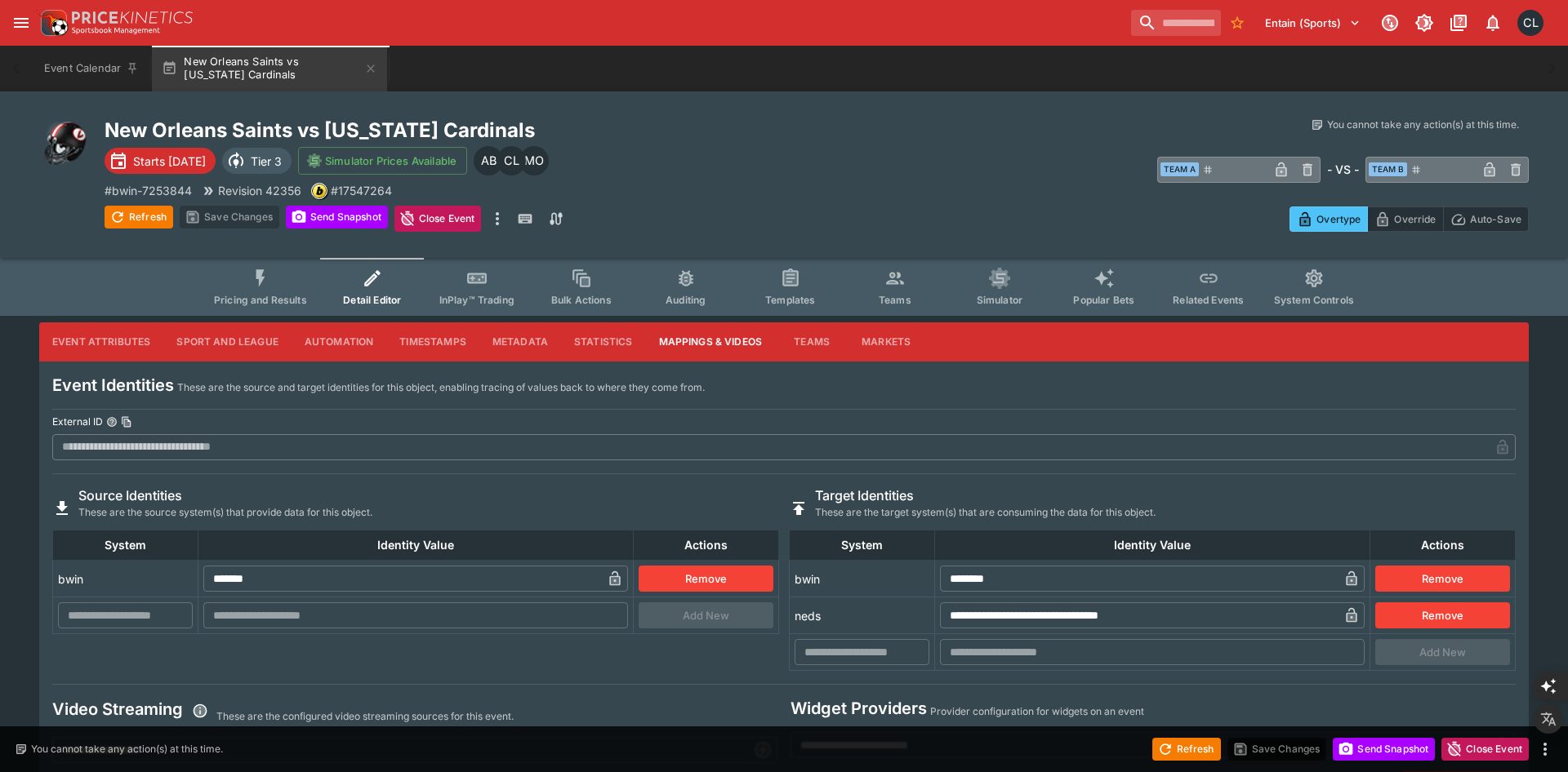
click at [681, 146] on div "New Orleans Saints vs Arizona Cardinals Starts in 3 days Tier 3 Simulator Price…" at bounding box center [460, 174] width 712 height 114
click at [505, 216] on icon "more" at bounding box center [497, 219] width 20 height 20
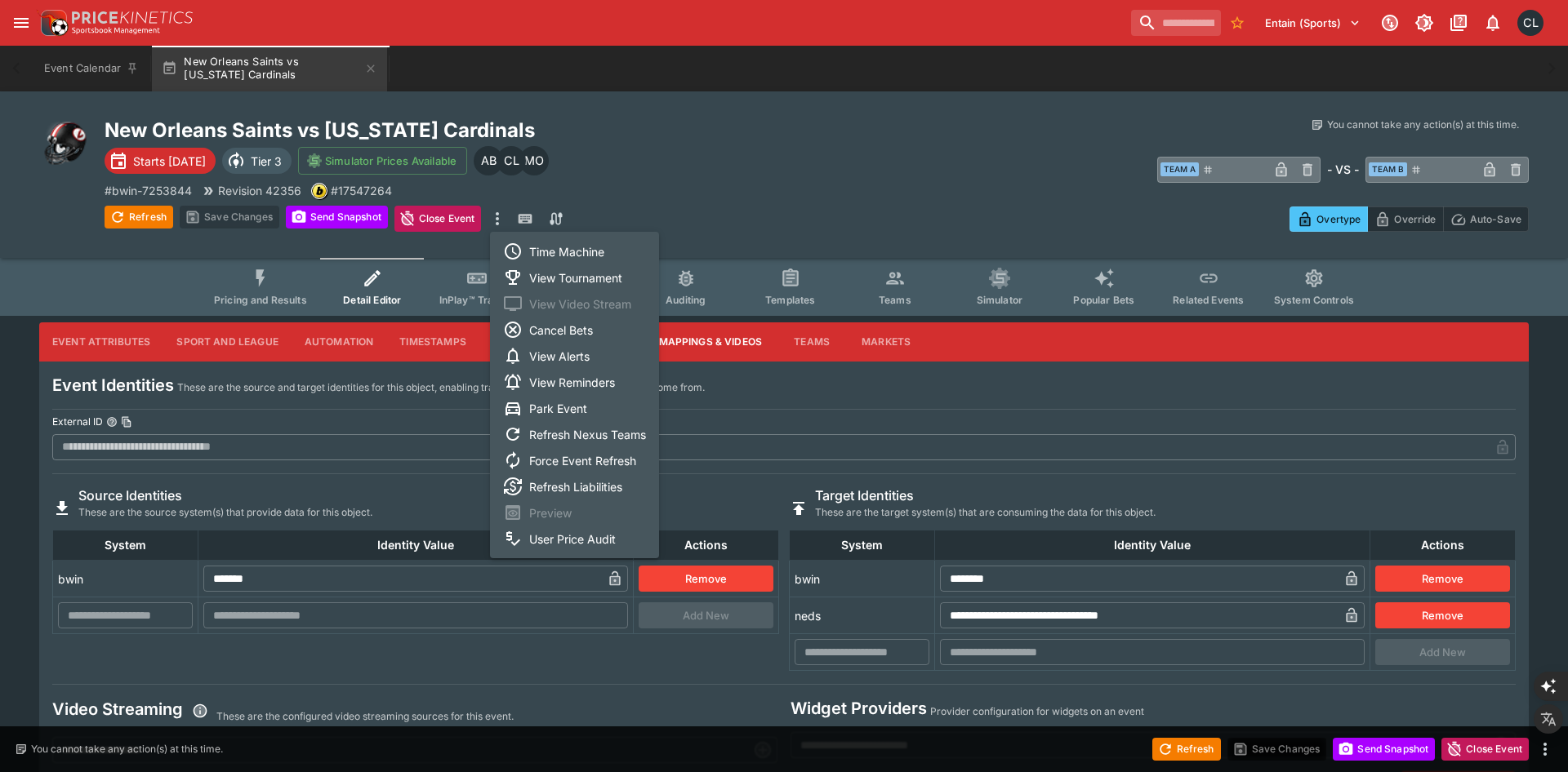
click at [582, 271] on li "View Tournament" at bounding box center [574, 277] width 169 height 26
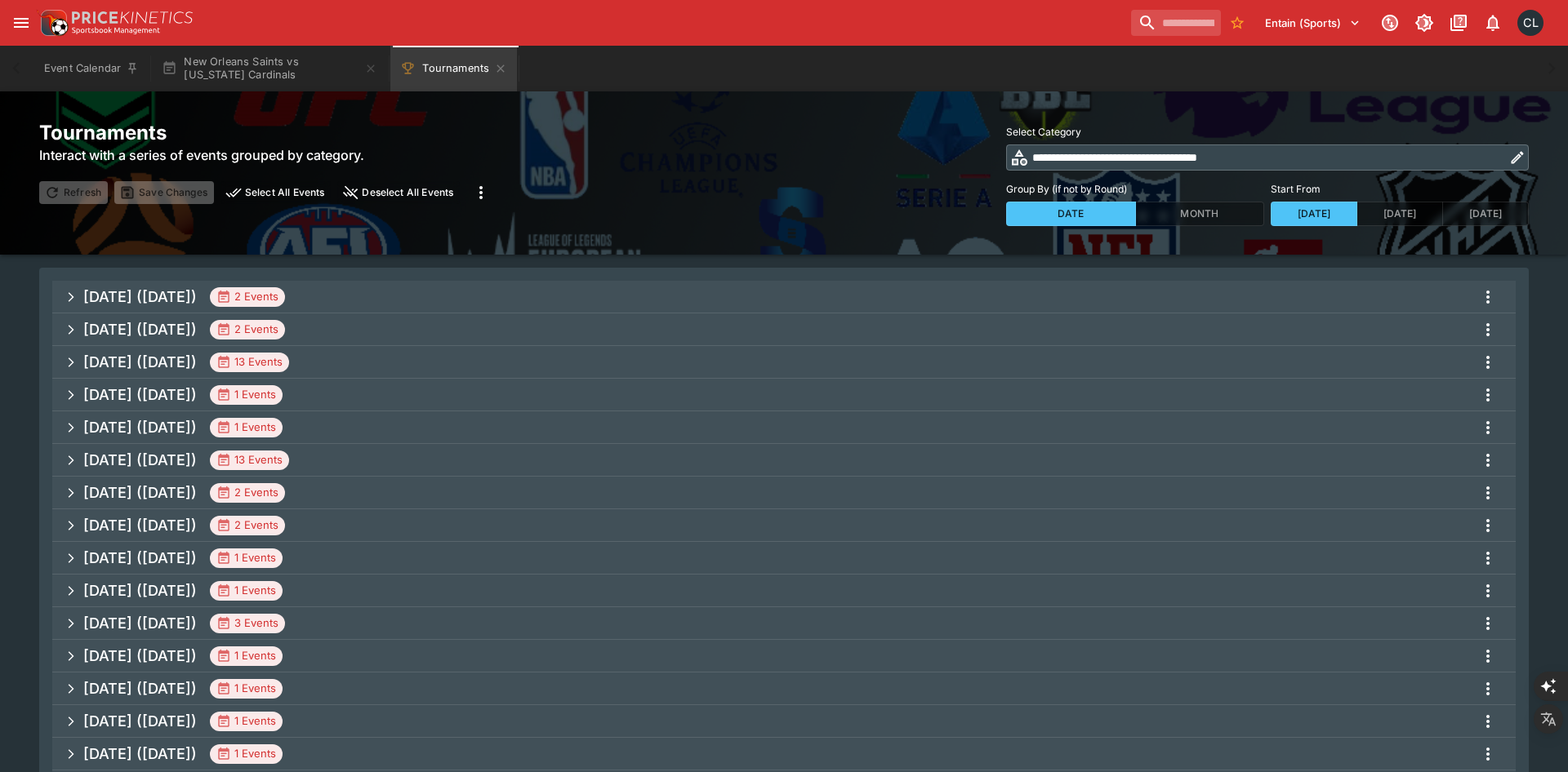
click at [188, 298] on h5 "[DATE] ([DATE])" at bounding box center [140, 296] width 113 height 19
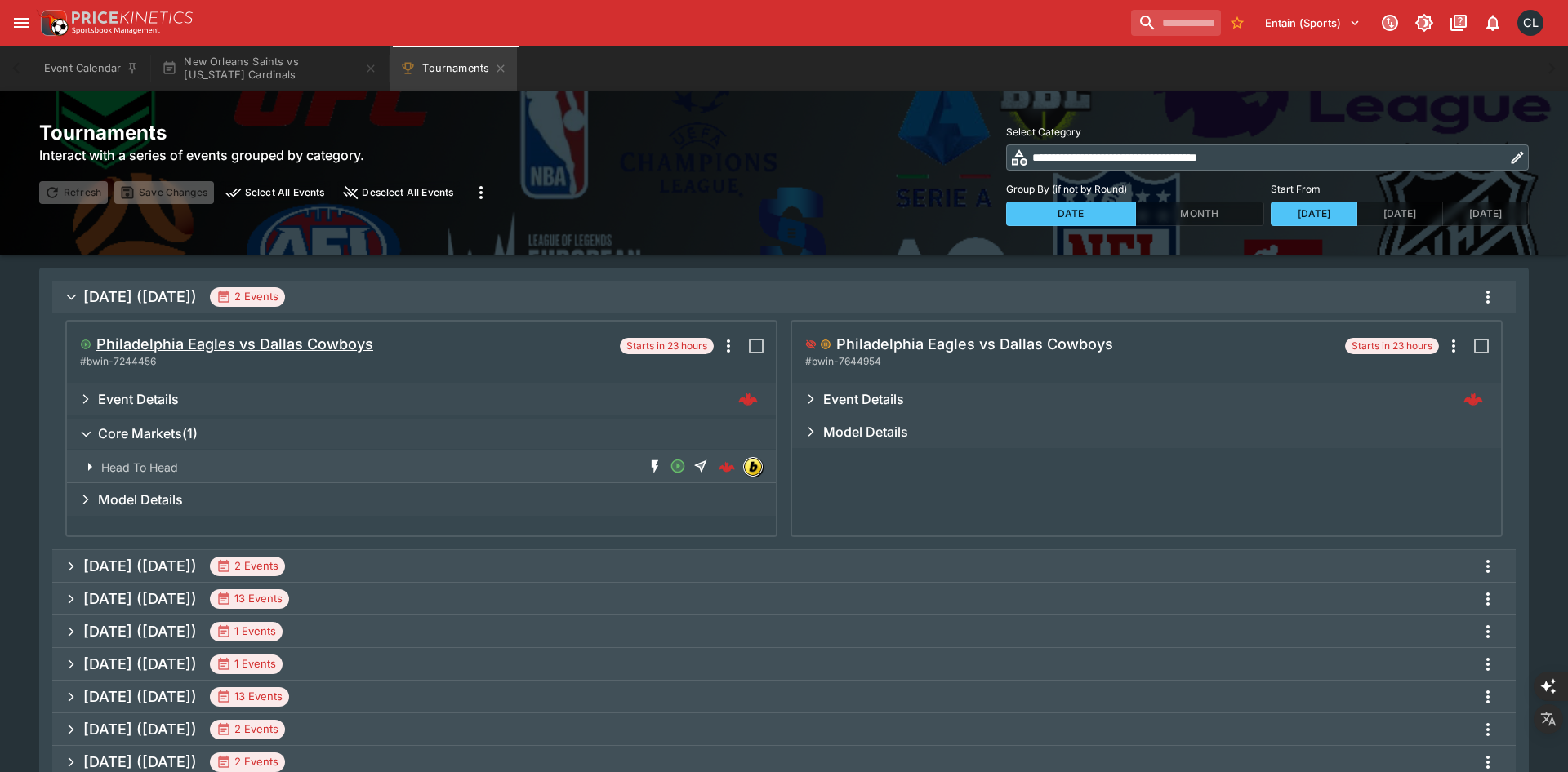
click at [269, 341] on h5 "Philadelphia Eagles vs Dallas Cowboys" at bounding box center [235, 344] width 277 height 19
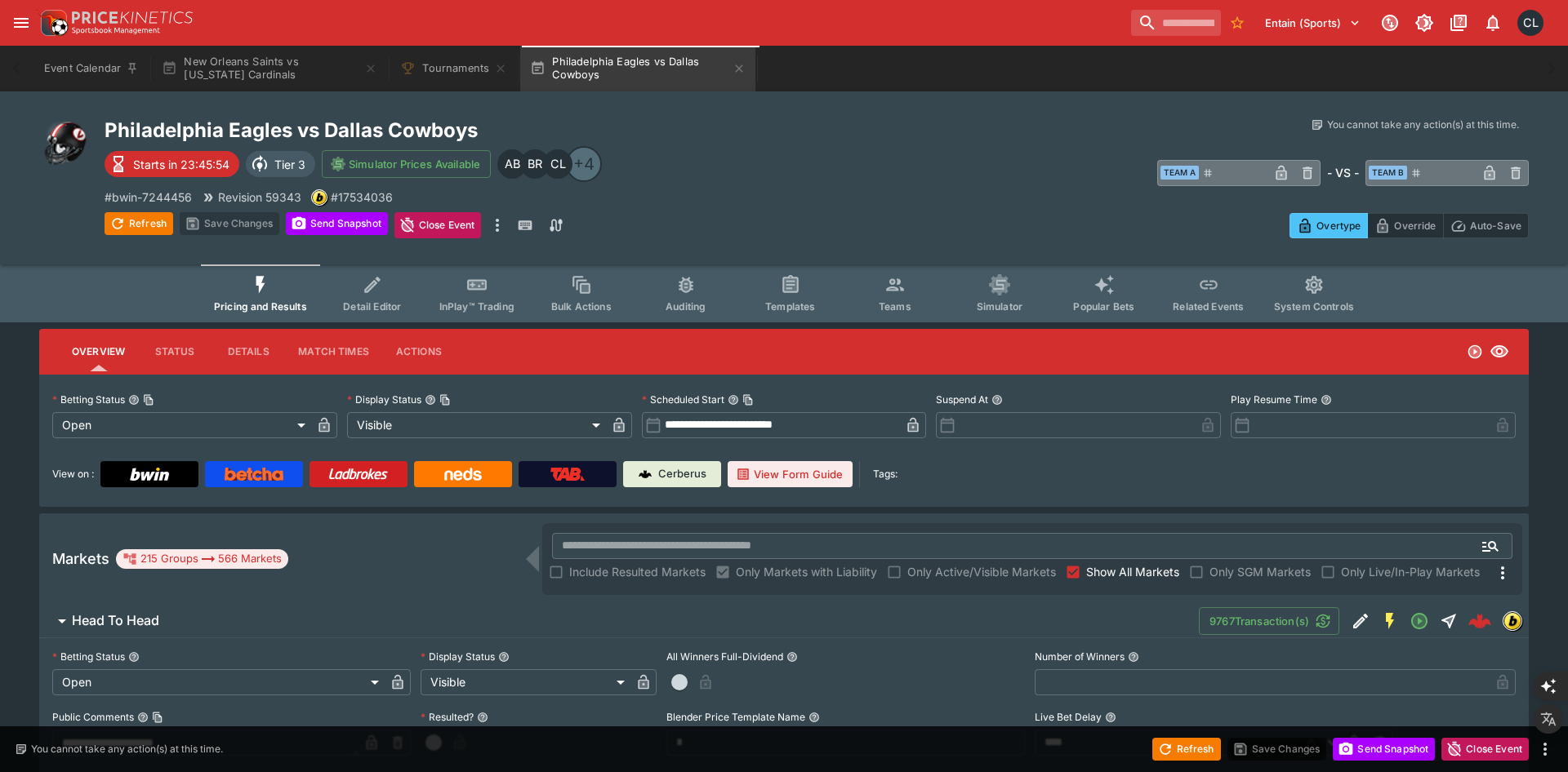
click at [965, 159] on div "​ Team A ​ - VS - ​ Team B ​" at bounding box center [1172, 172] width 712 height 40
click at [397, 313] on button "Detail Editor" at bounding box center [372, 294] width 104 height 58
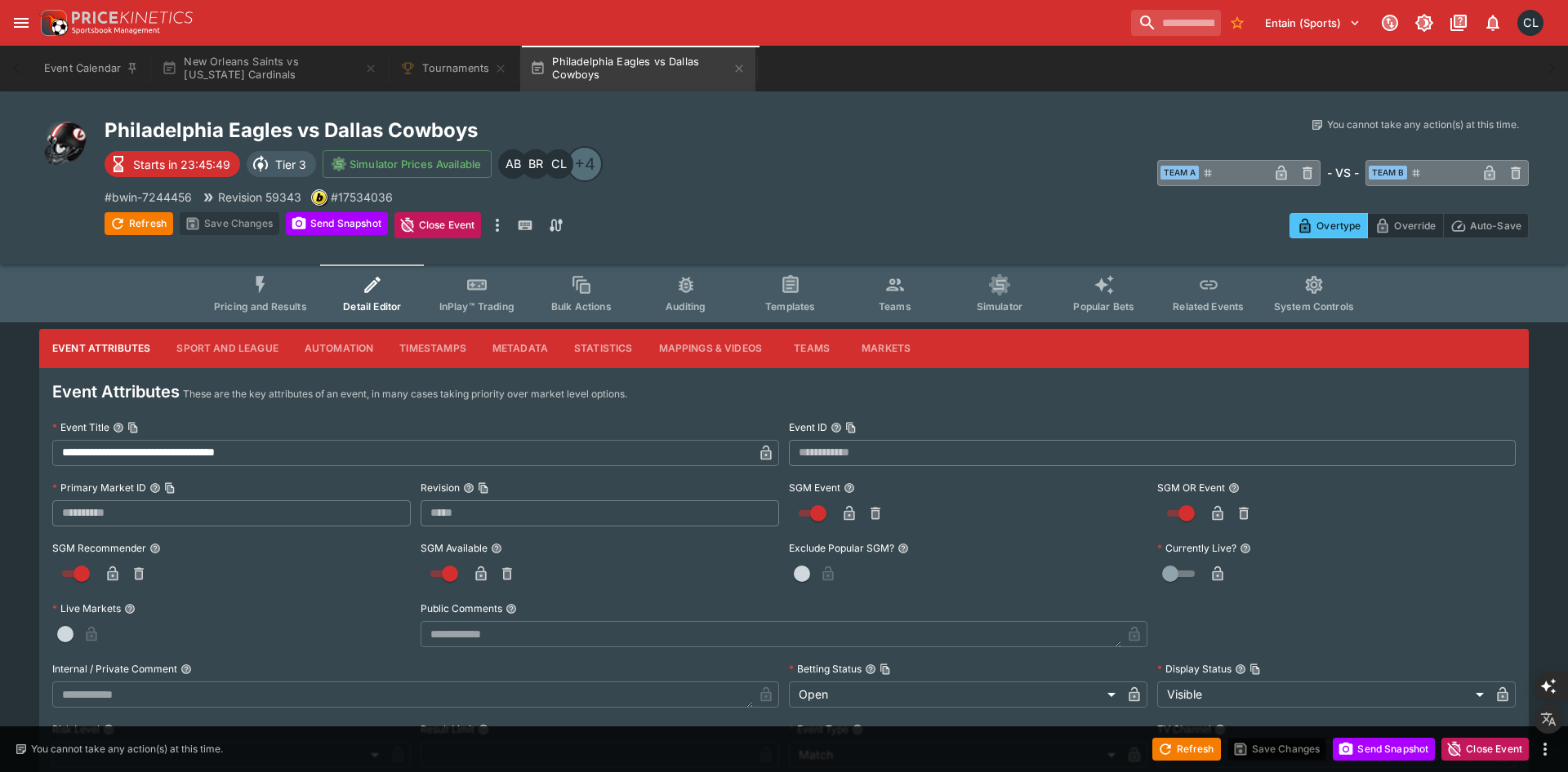
click at [715, 343] on button "Mappings & Videos" at bounding box center [711, 348] width 130 height 39
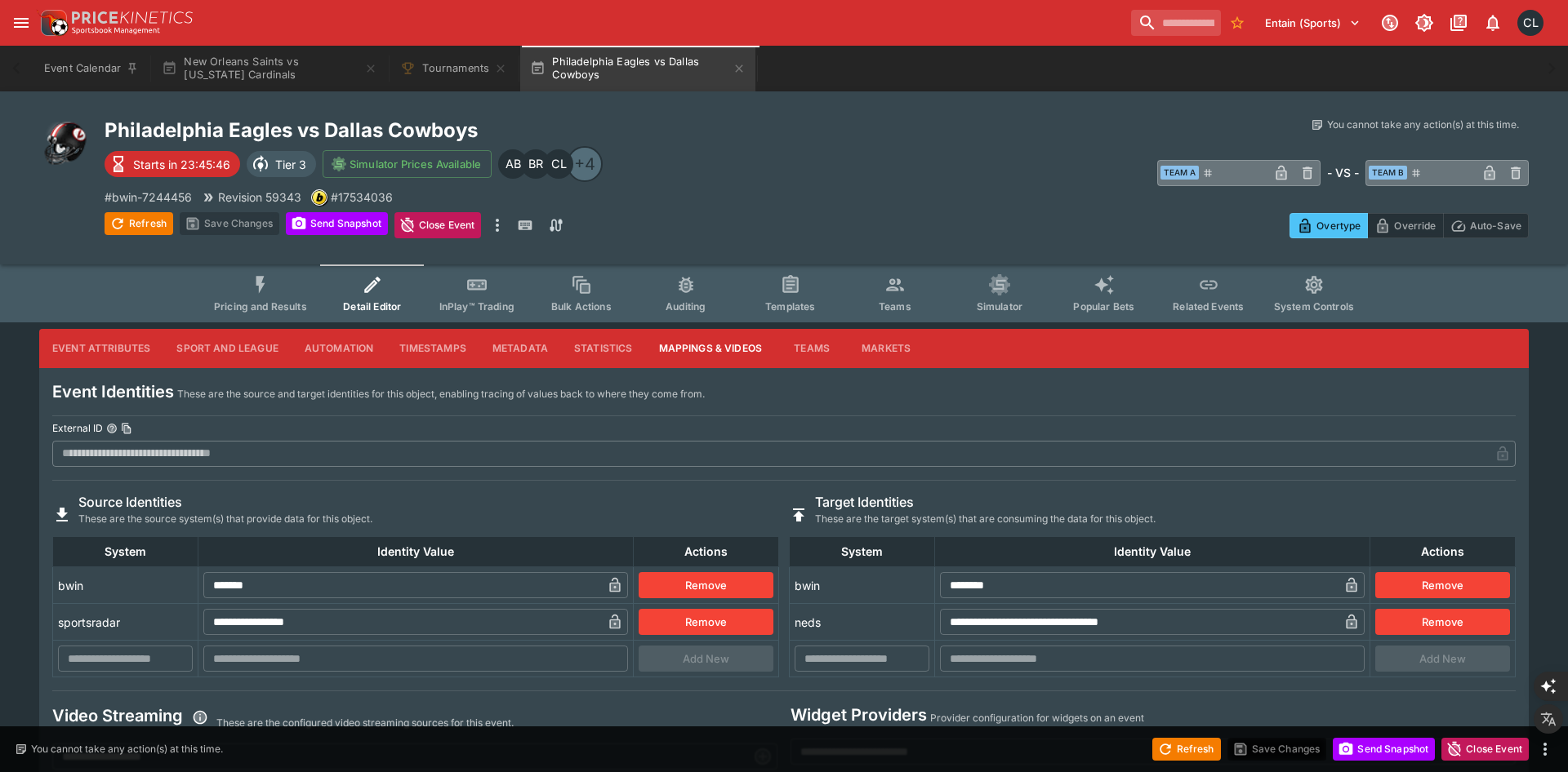
click at [891, 192] on div "​ Team A ​ - VS - ​ Team B ​" at bounding box center [1172, 172] width 712 height 40
click at [845, 194] on div "You cannot take any action(s) at this time. You cannot take any action(s) at th…" at bounding box center [1172, 177] width 712 height 121
click at [1317, 296] on button "System Controls" at bounding box center [1313, 294] width 106 height 58
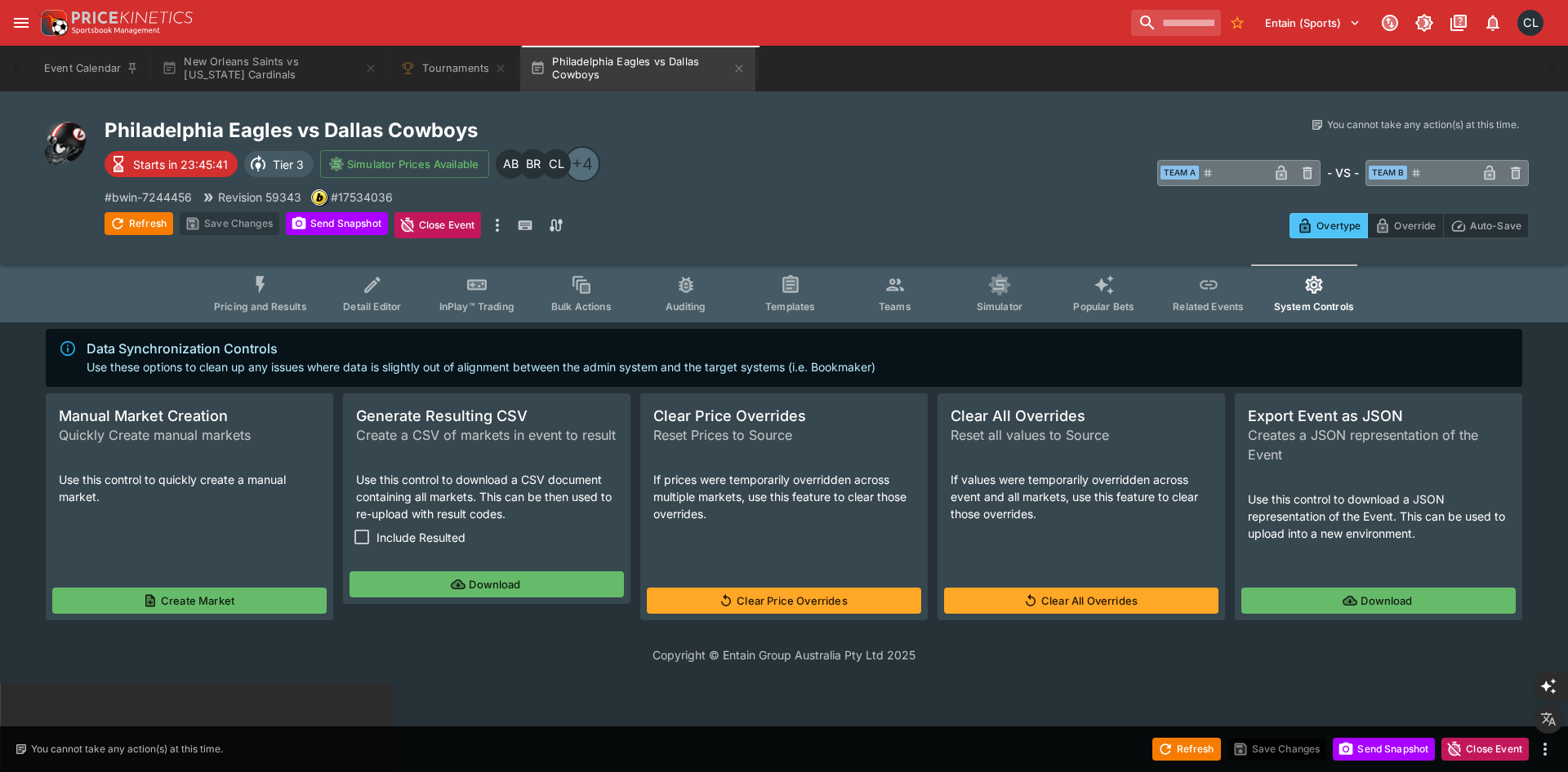
click at [1380, 603] on button "Download" at bounding box center [1378, 600] width 274 height 26
